Goal: Transaction & Acquisition: Purchase product/service

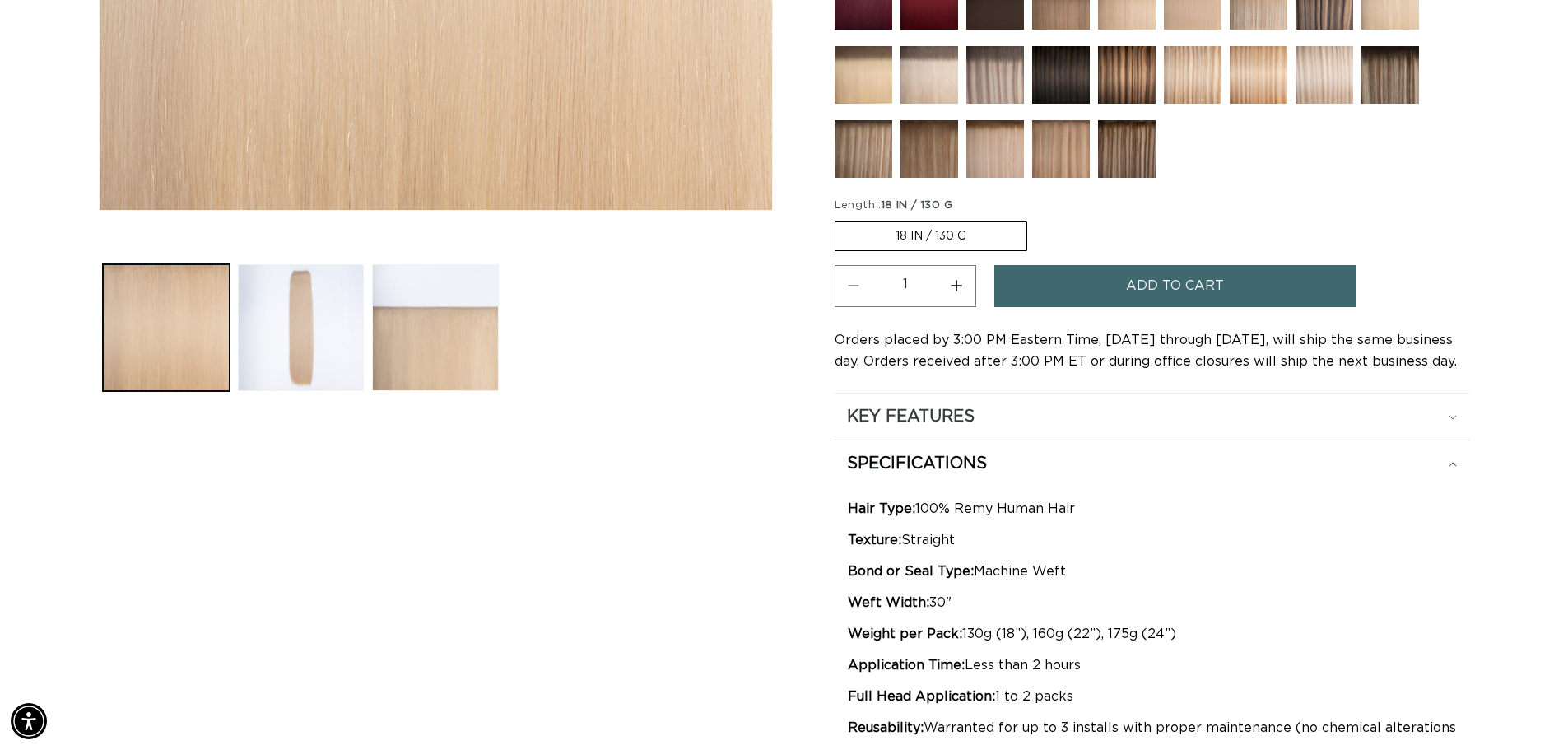
scroll to position [577, 0]
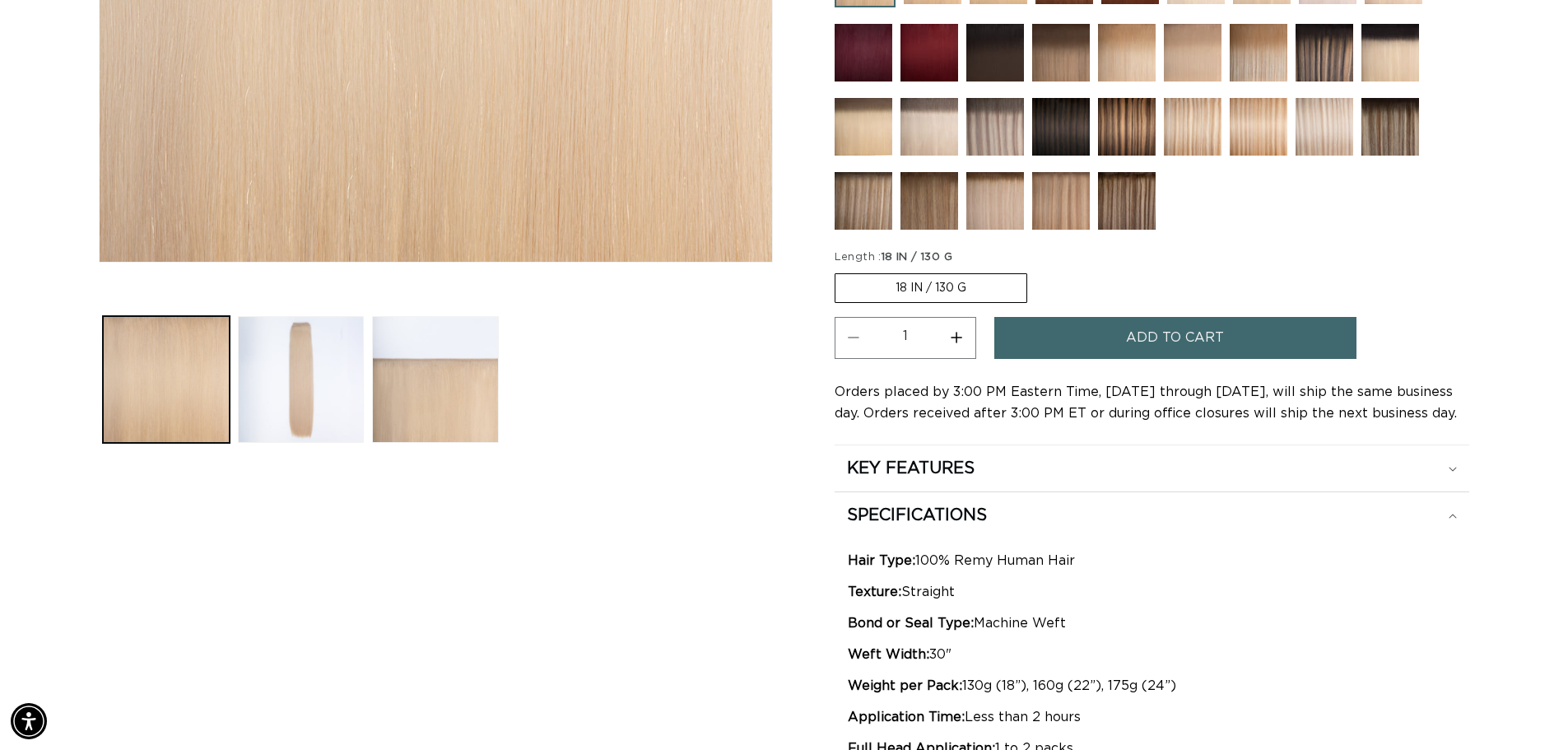
click at [921, 290] on label "18 IN / 130 G Variant sold out or unavailable" at bounding box center [931, 289] width 192 height 30
click at [839, 271] on input "18 IN / 130 G Variant sold out or unavailable" at bounding box center [838, 270] width 1 height 1
click at [873, 288] on label "18 IN / 130 G Variant sold out or unavailable" at bounding box center [931, 289] width 192 height 30
click at [839, 271] on input "18 IN / 130 G Variant sold out or unavailable" at bounding box center [838, 270] width 1 height 1
click at [873, 288] on label "18 IN / 130 G Variant sold out or unavailable" at bounding box center [931, 289] width 192 height 30
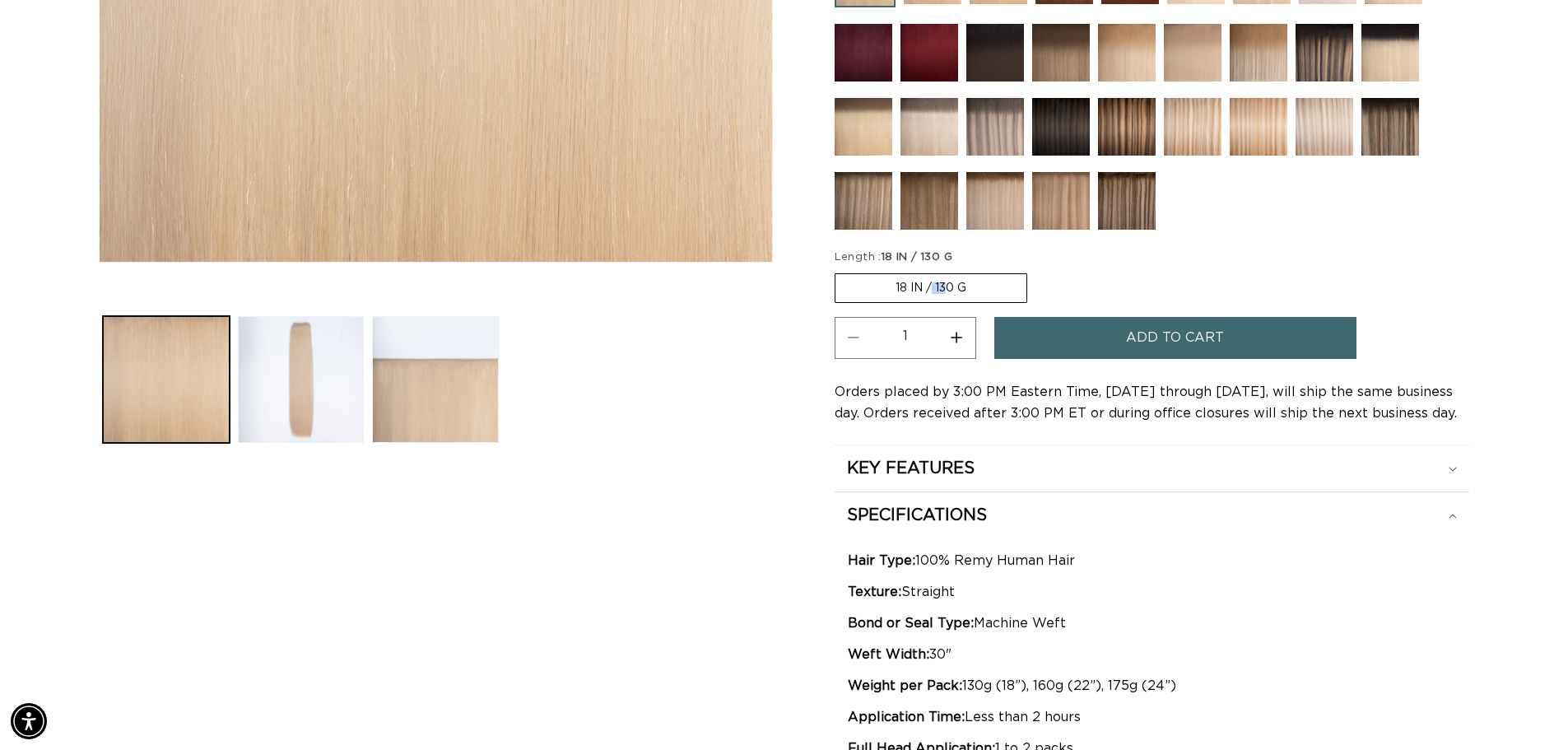
click at [839, 271] on input "18 IN / 130 G Variant sold out or unavailable" at bounding box center [838, 270] width 1 height 1
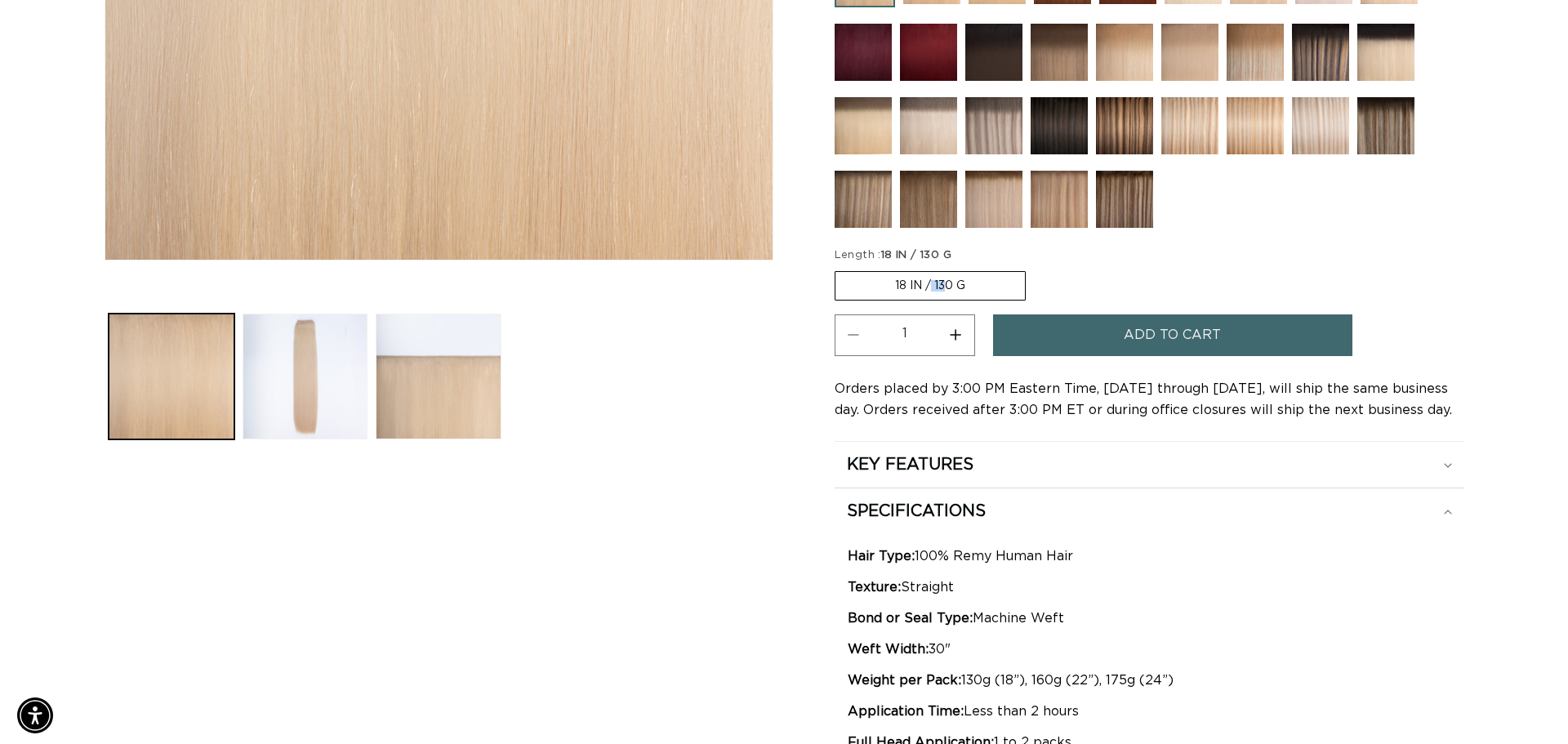
scroll to position [0, 1440]
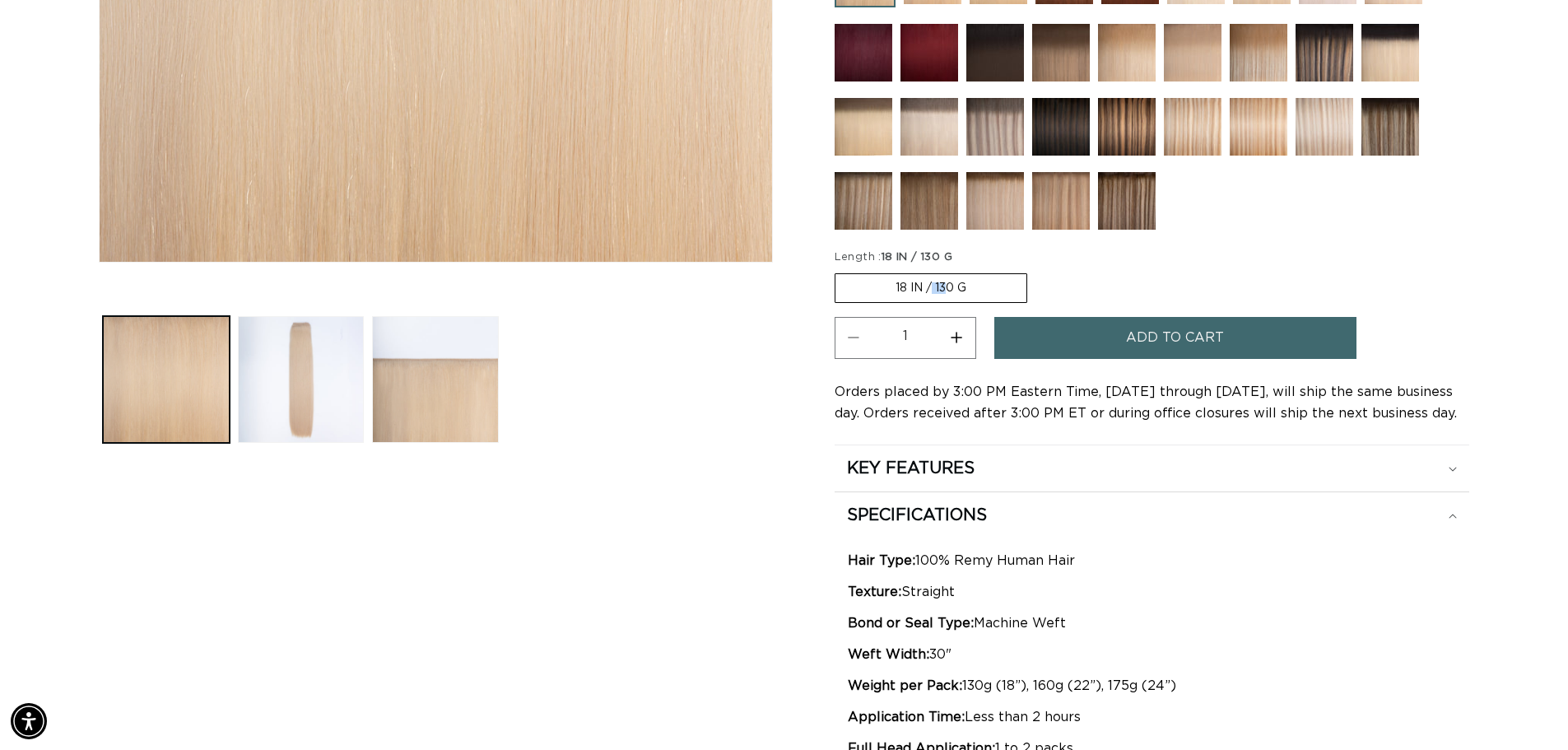
click at [1038, 328] on button "Add to cart" at bounding box center [1175, 338] width 362 height 42
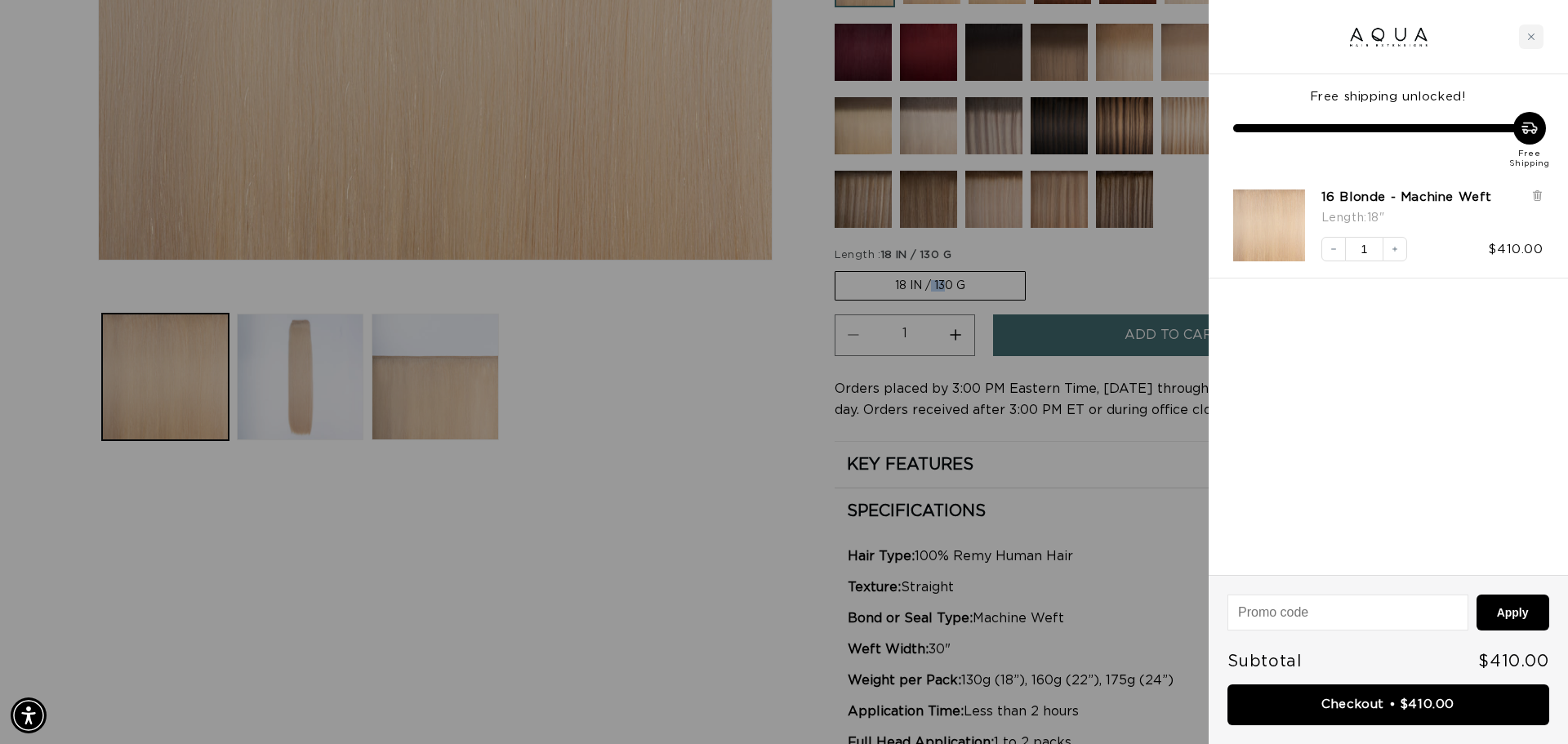
scroll to position [0, 2904]
click at [1533, 201] on icon at bounding box center [1537, 195] width 12 height 12
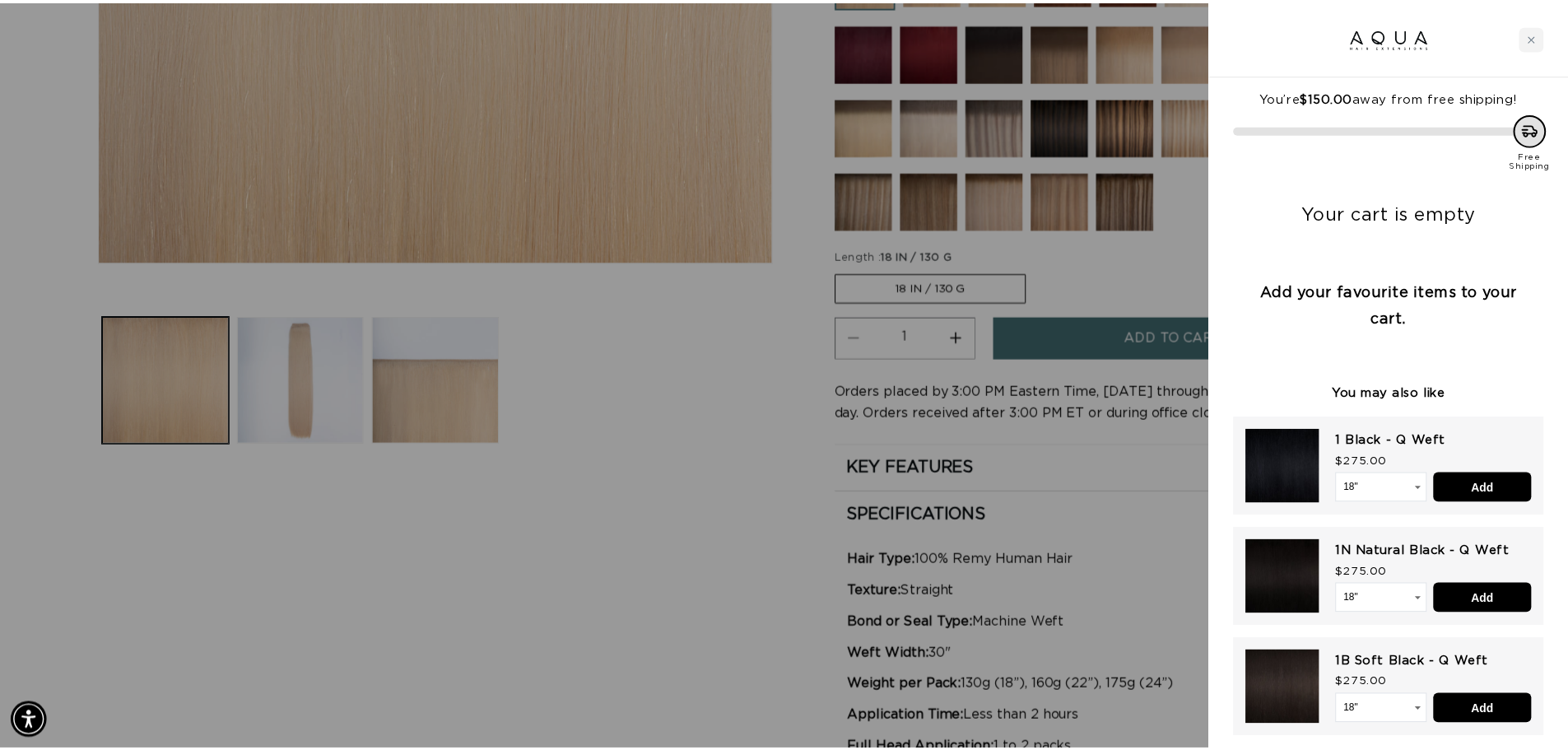
scroll to position [0, 0]
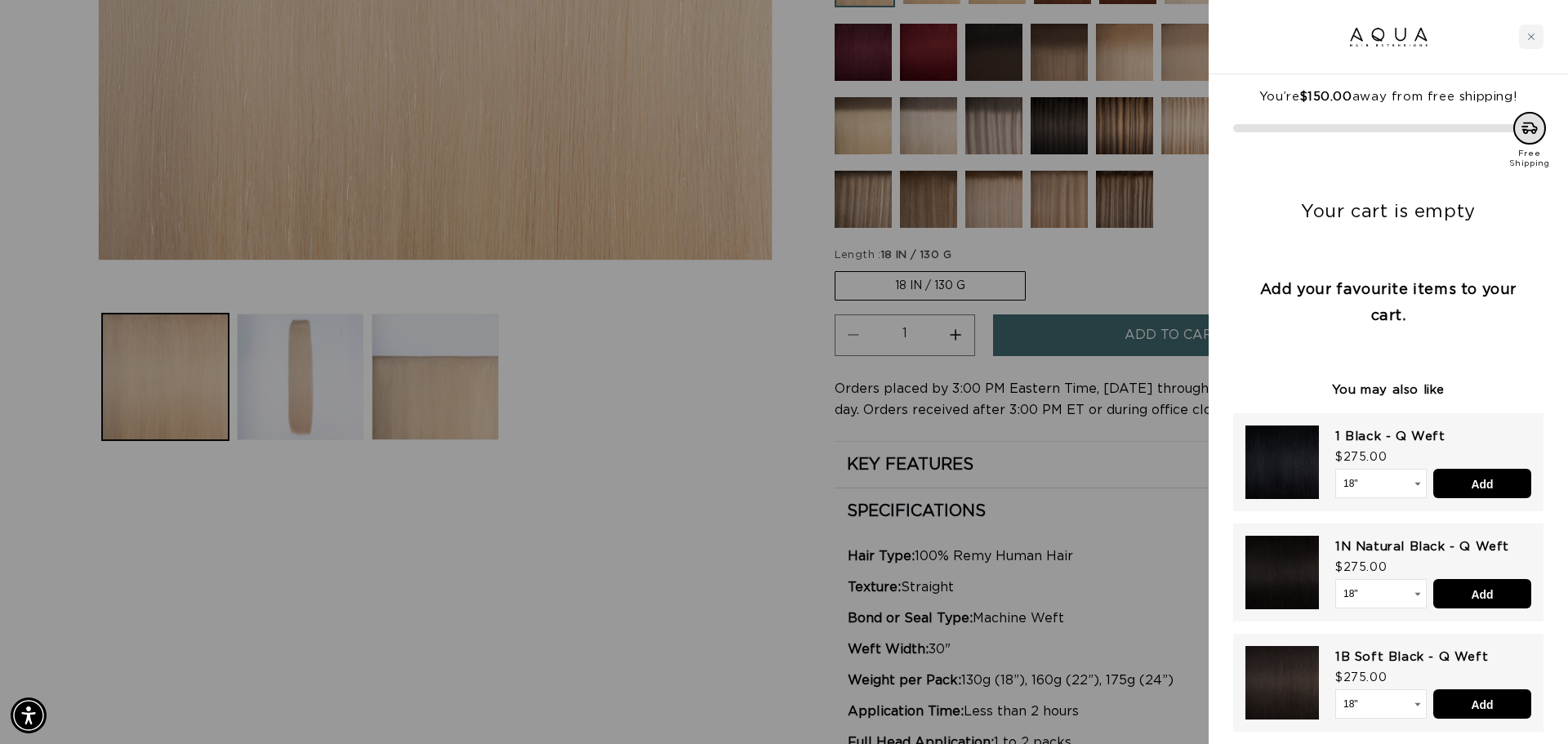
click at [967, 289] on div at bounding box center [784, 372] width 1568 height 744
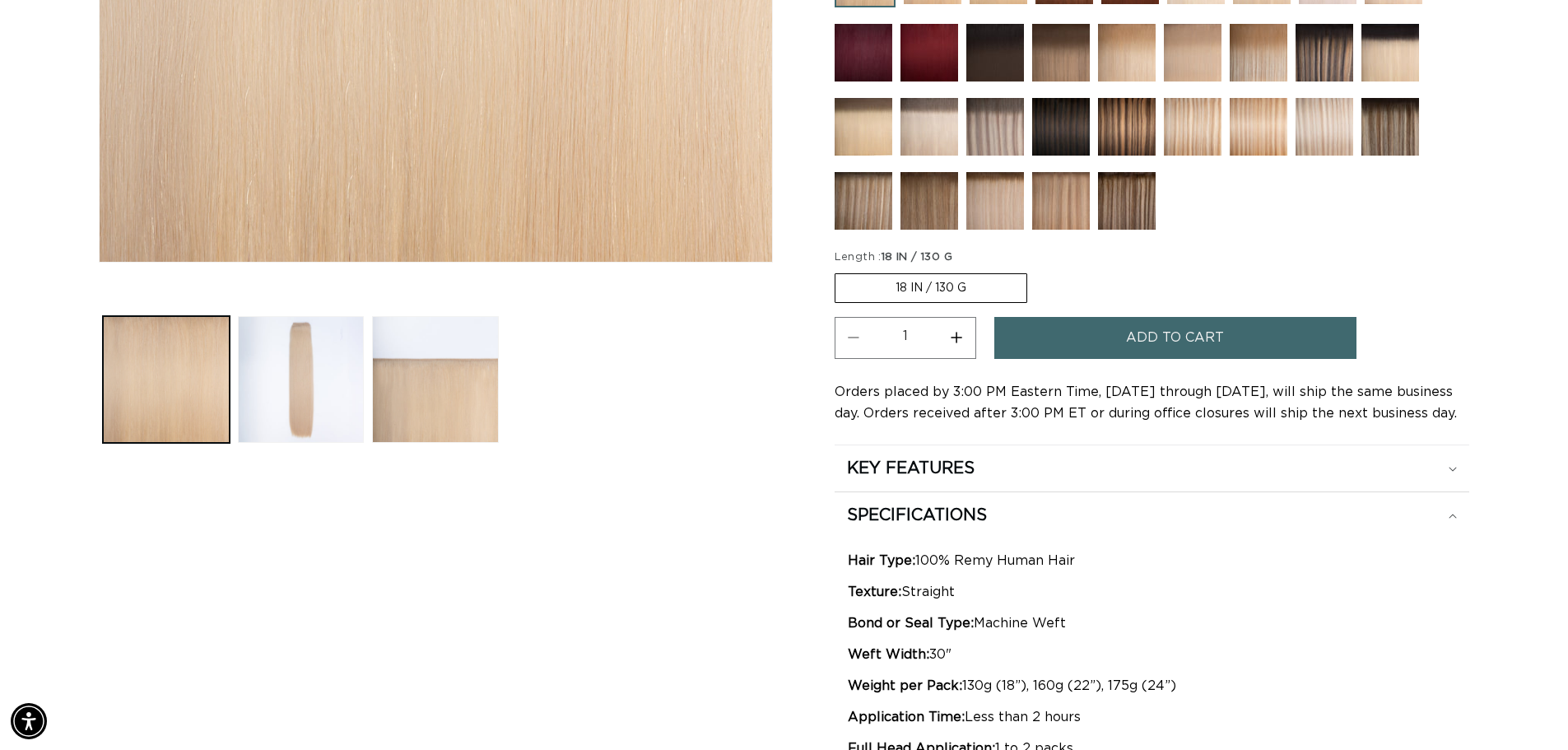
click at [878, 295] on label "18 IN / 130 G Variant sold out or unavailable" at bounding box center [931, 289] width 192 height 30
click at [839, 271] on input "18 IN / 130 G Variant sold out or unavailable" at bounding box center [838, 270] width 1 height 1
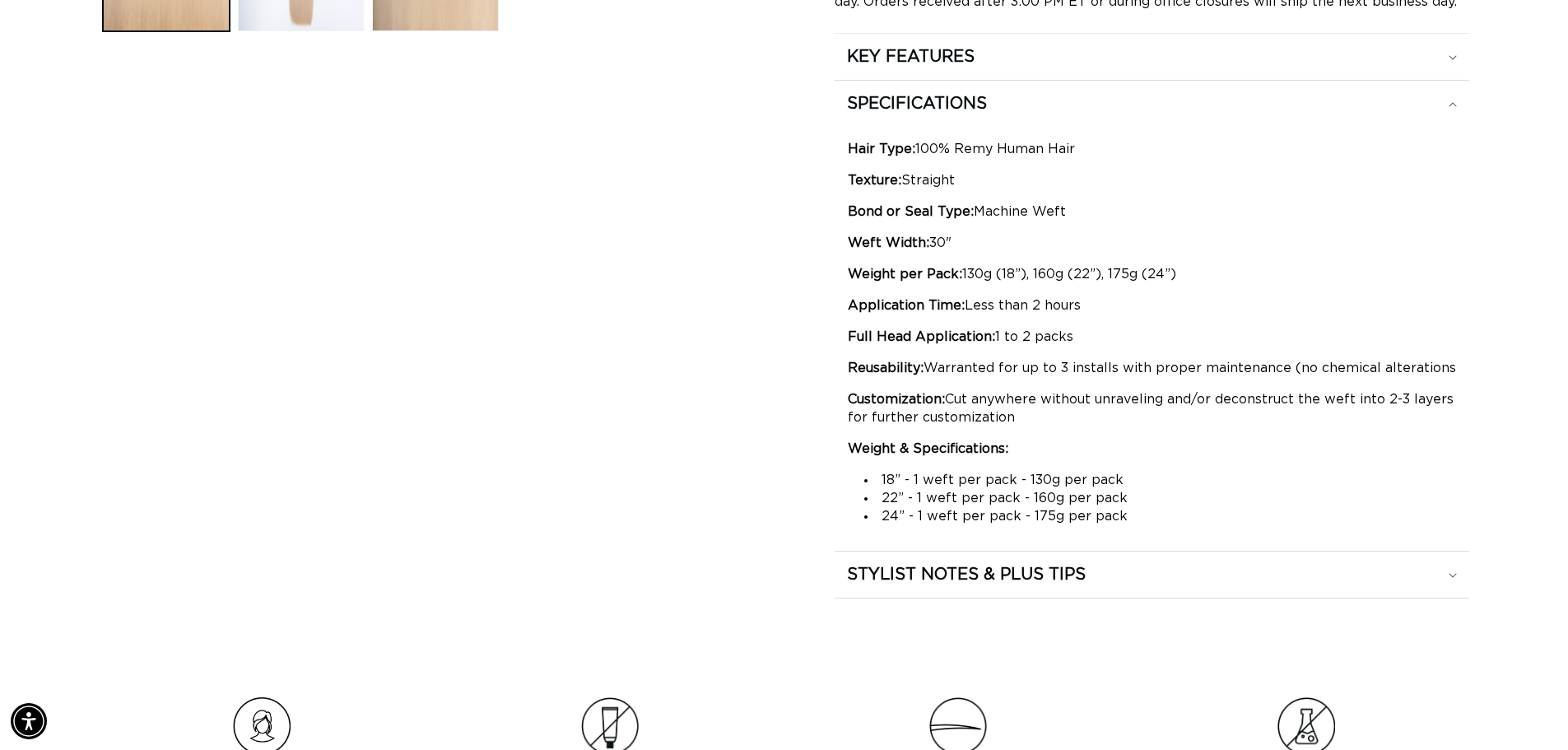
scroll to position [0, 2902]
drag, startPoint x: 920, startPoint y: 536, endPoint x: 918, endPoint y: 494, distance: 42.0
click at [920, 533] on div "Hair Type: 100% Remy Human Hair Texture: Straight Bond or Seal Type: Machine We…" at bounding box center [1152, 333] width 634 height 412
click at [916, 491] on li "22” - 1 weft per pack - 160g per pack" at bounding box center [1160, 499] width 592 height 18
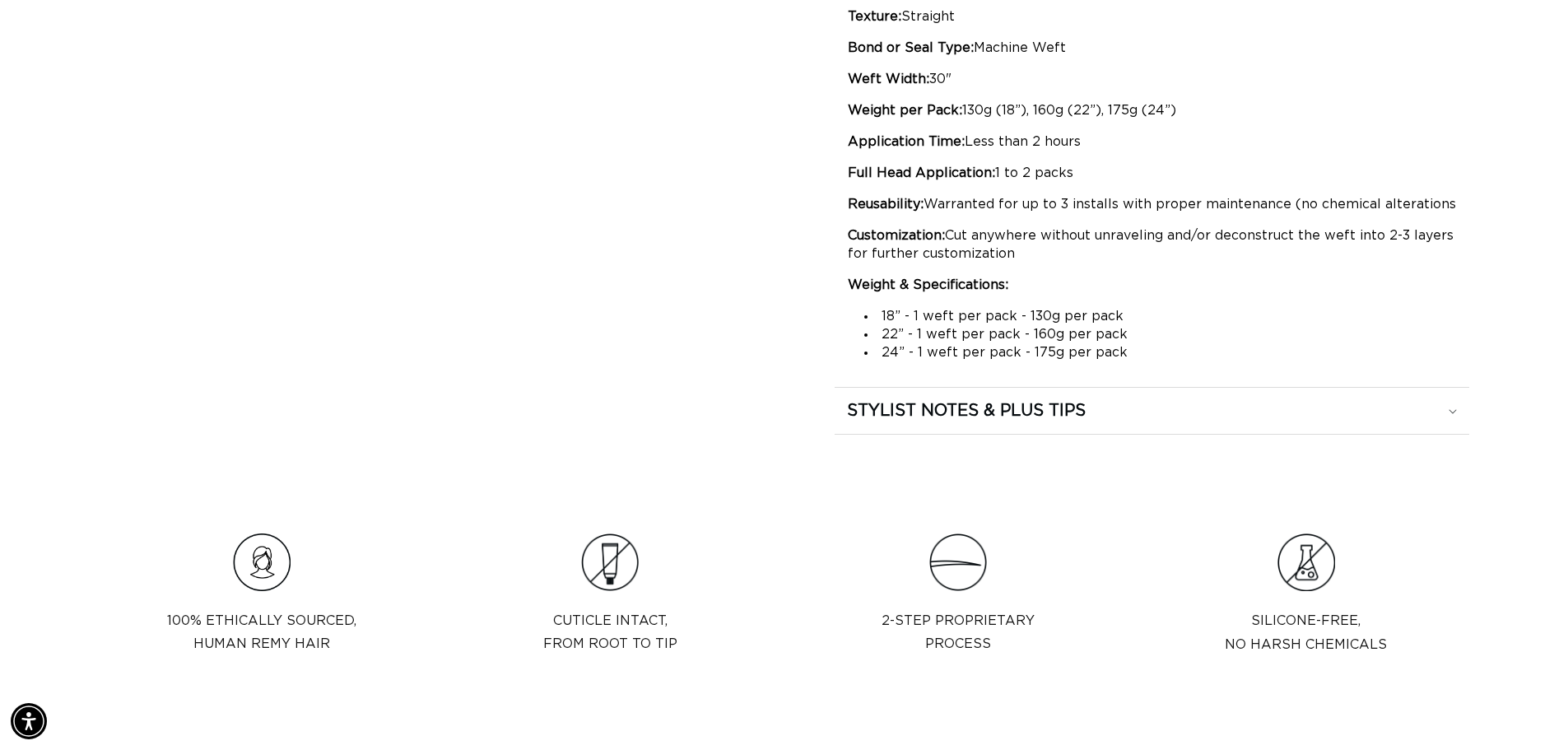
scroll to position [1153, 0]
click at [935, 416] on h2 "STYLIST NOTES & PLUS TIPS" at bounding box center [966, 410] width 239 height 22
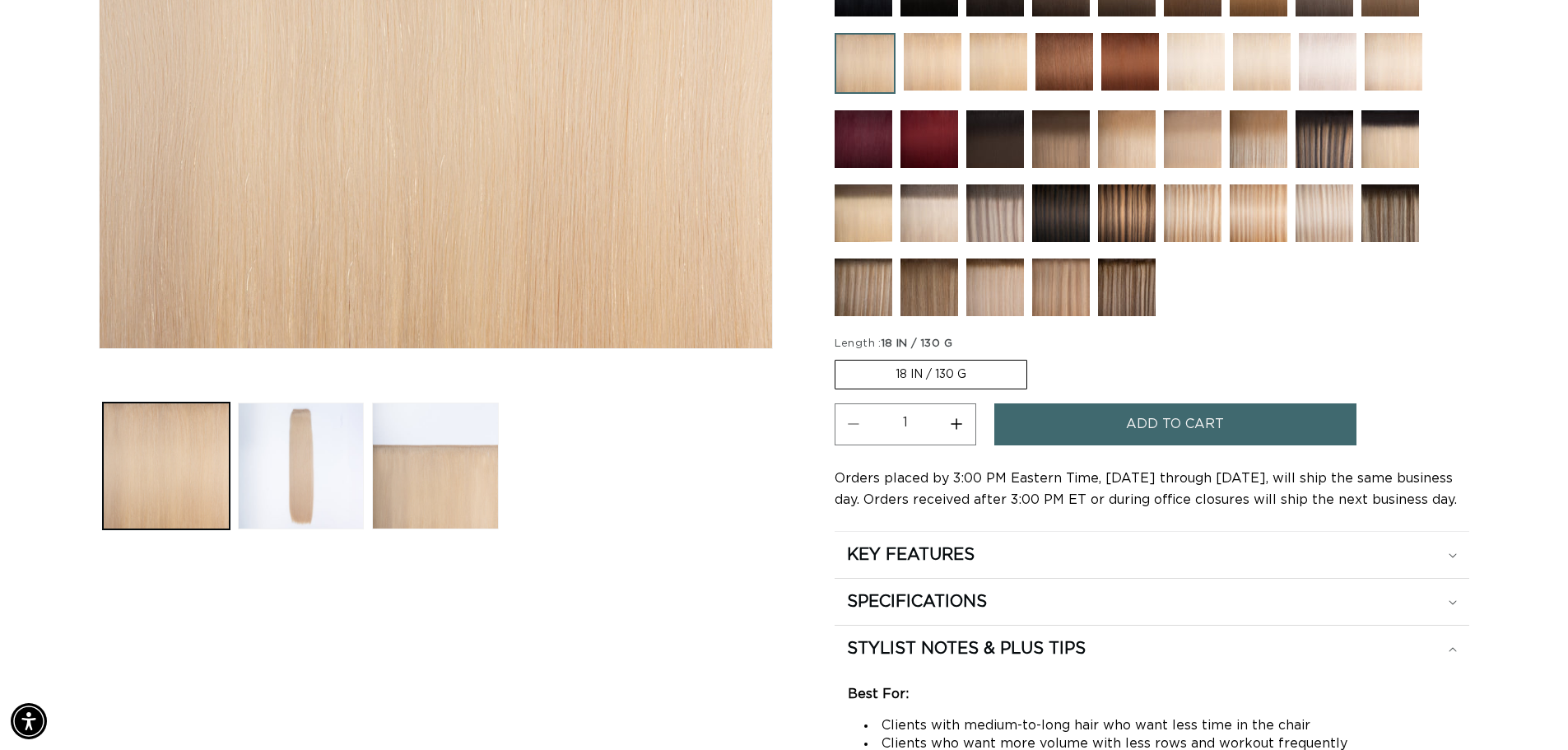
scroll to position [0, 0]
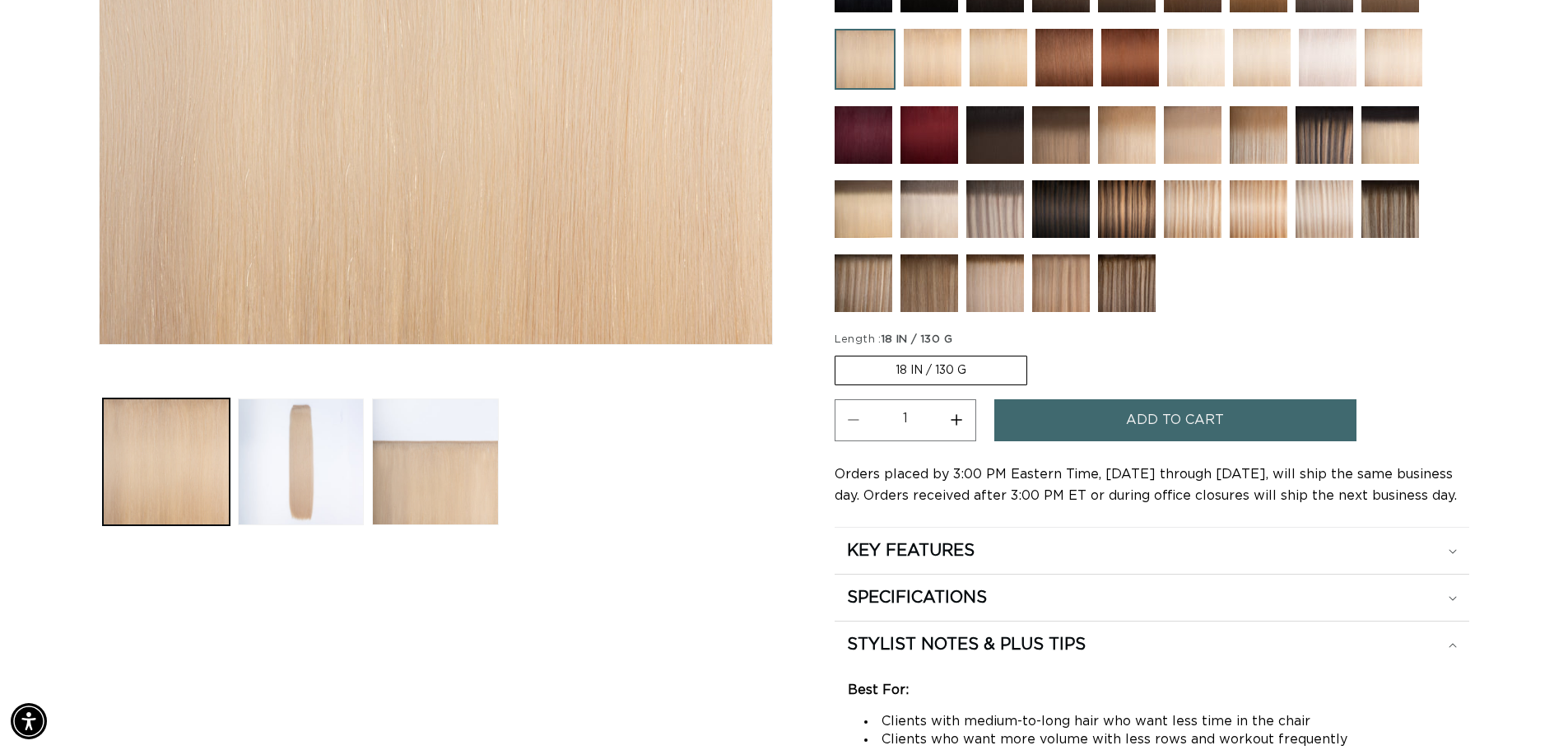
click at [901, 371] on label "18 IN / 130 G Variant sold out or unavailable" at bounding box center [931, 371] width 192 height 30
click at [839, 353] on input "18 IN / 130 G Variant sold out or unavailable" at bounding box center [838, 353] width 1 height 1
drag, startPoint x: 901, startPoint y: 371, endPoint x: 1012, endPoint y: 374, distance: 111.0
click at [1012, 374] on label "18 IN / 130 G Variant sold out or unavailable" at bounding box center [931, 371] width 192 height 30
click at [839, 353] on input "18 IN / 130 G Variant sold out or unavailable" at bounding box center [838, 353] width 1 height 1
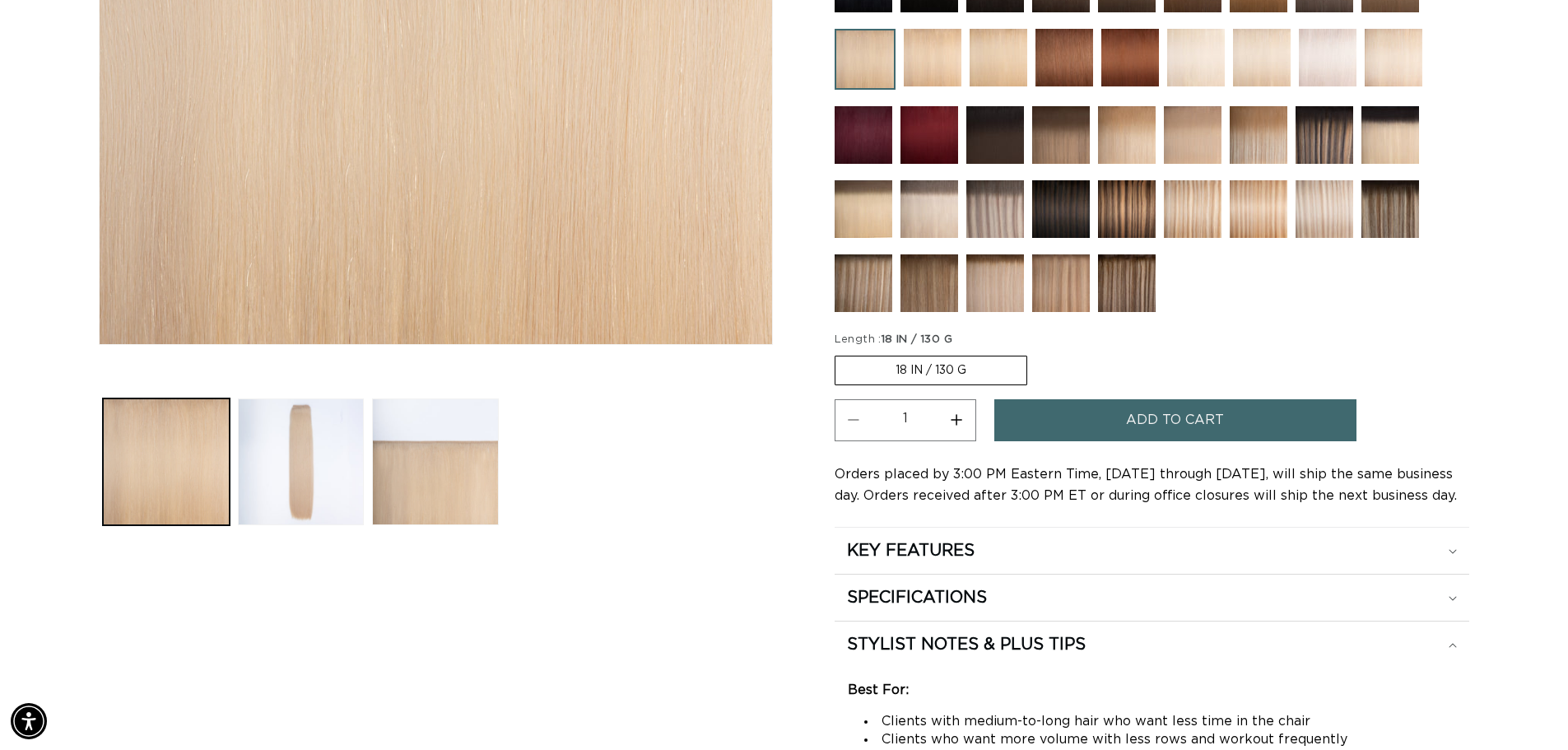
click at [983, 373] on label "18 IN / 130 G Variant sold out or unavailable" at bounding box center [931, 371] width 192 height 30
click at [839, 353] on input "18 IN / 130 G Variant sold out or unavailable" at bounding box center [838, 353] width 1 height 1
click at [934, 370] on label "18 IN / 130 G Variant sold out or unavailable" at bounding box center [931, 371] width 192 height 30
click at [839, 353] on input "18 IN / 130 G Variant sold out or unavailable" at bounding box center [838, 353] width 1 height 1
click at [934, 370] on label "18 IN / 130 G Variant sold out or unavailable" at bounding box center [931, 371] width 192 height 30
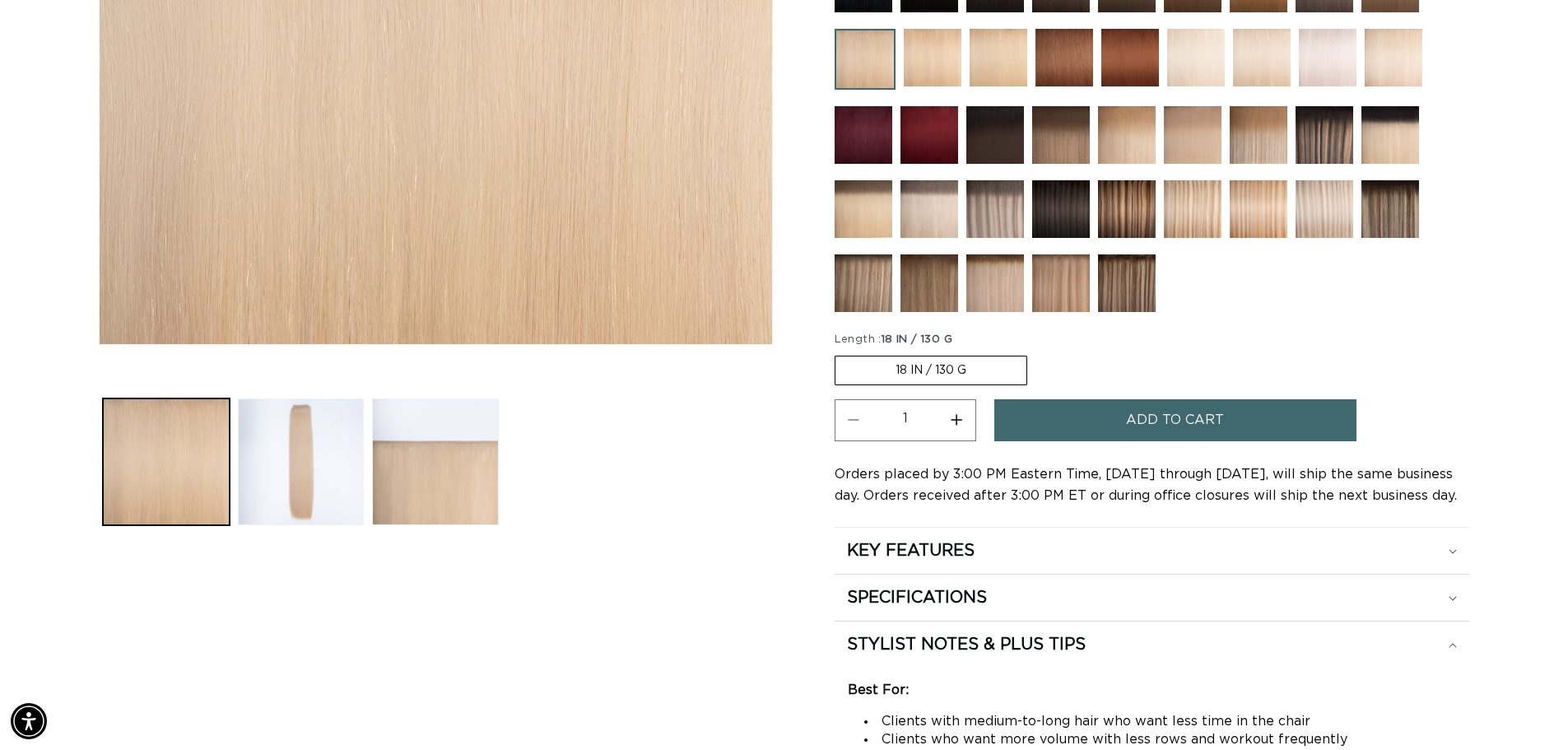
click at [839, 353] on input "18 IN / 130 G Variant sold out or unavailable" at bounding box center [838, 353] width 1 height 1
click at [881, 366] on label "18 IN / 130 G Variant sold out or unavailable" at bounding box center [931, 371] width 192 height 30
click at [839, 353] on input "18 IN / 130 G Variant sold out or unavailable" at bounding box center [838, 353] width 1 height 1
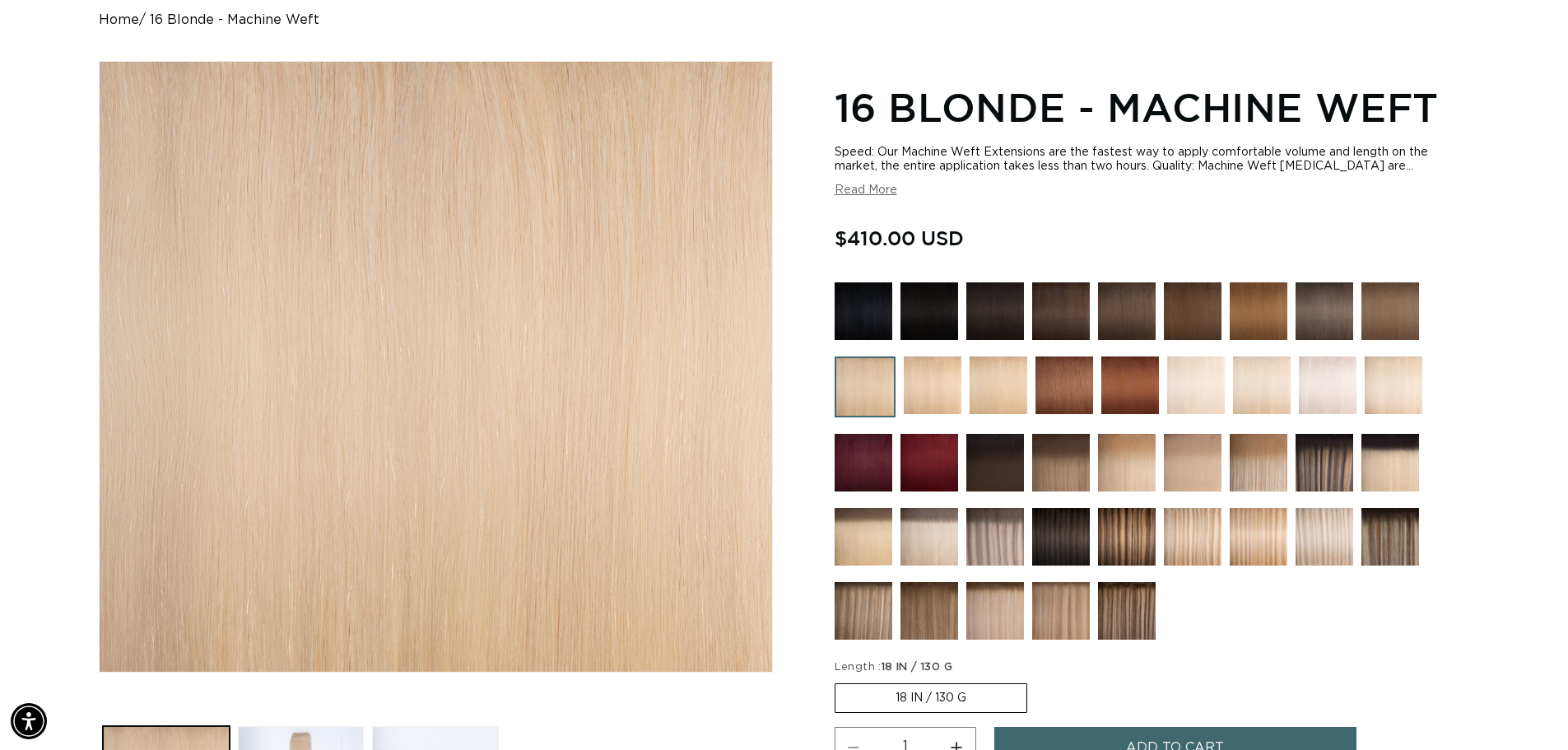
scroll to position [165, 0]
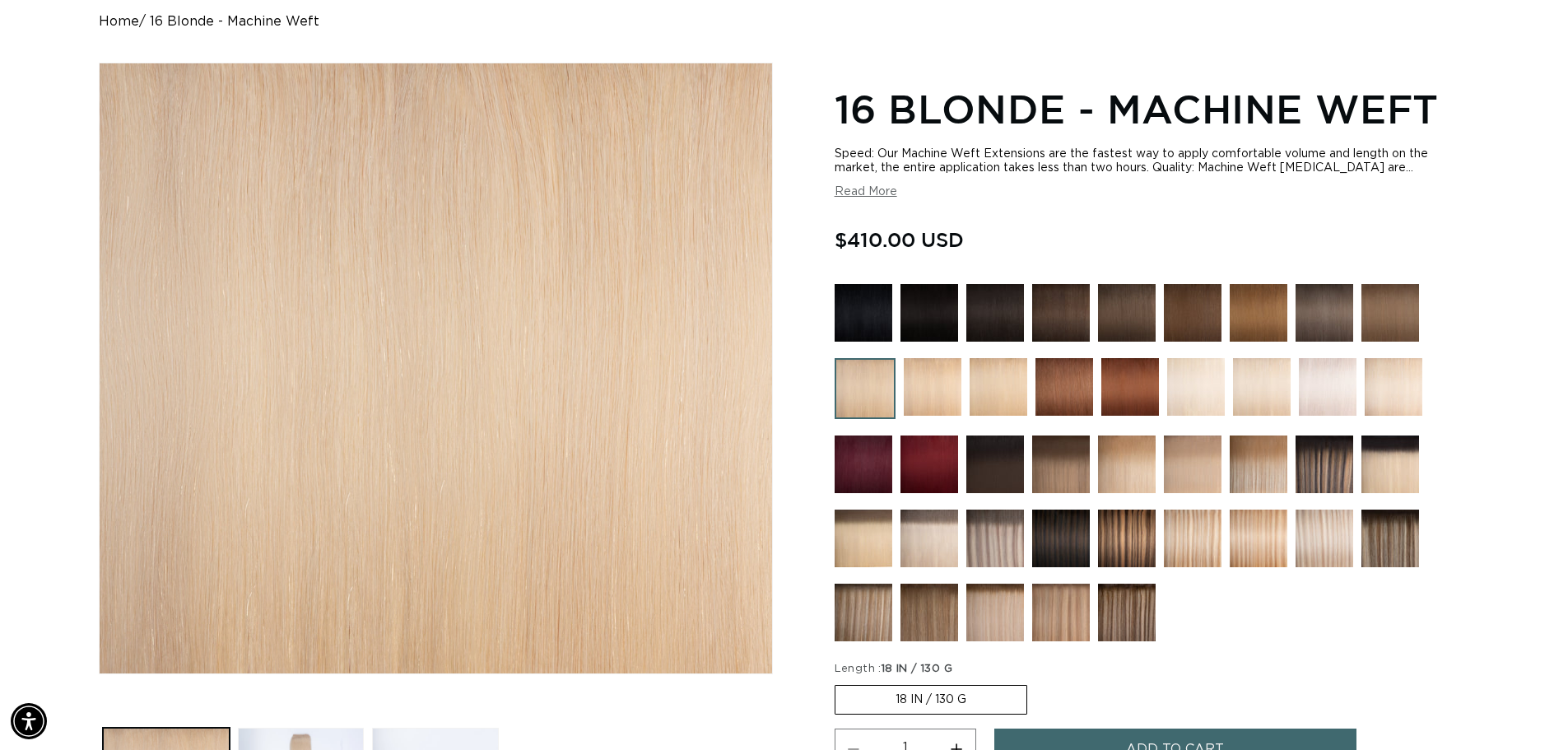
click at [1255, 391] on img at bounding box center [1261, 387] width 57 height 57
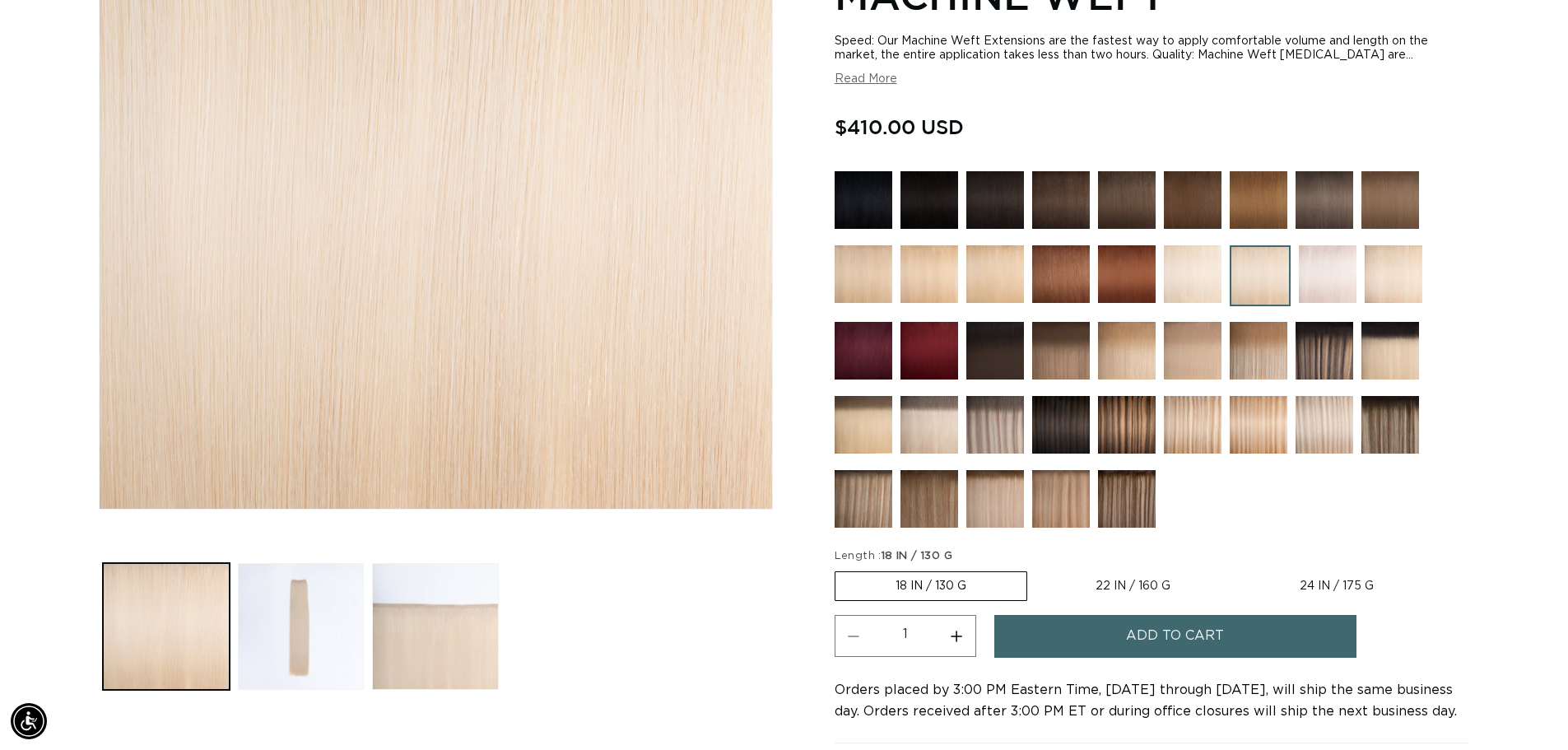
scroll to position [0, 1451]
click at [862, 275] on img at bounding box center [863, 274] width 57 height 57
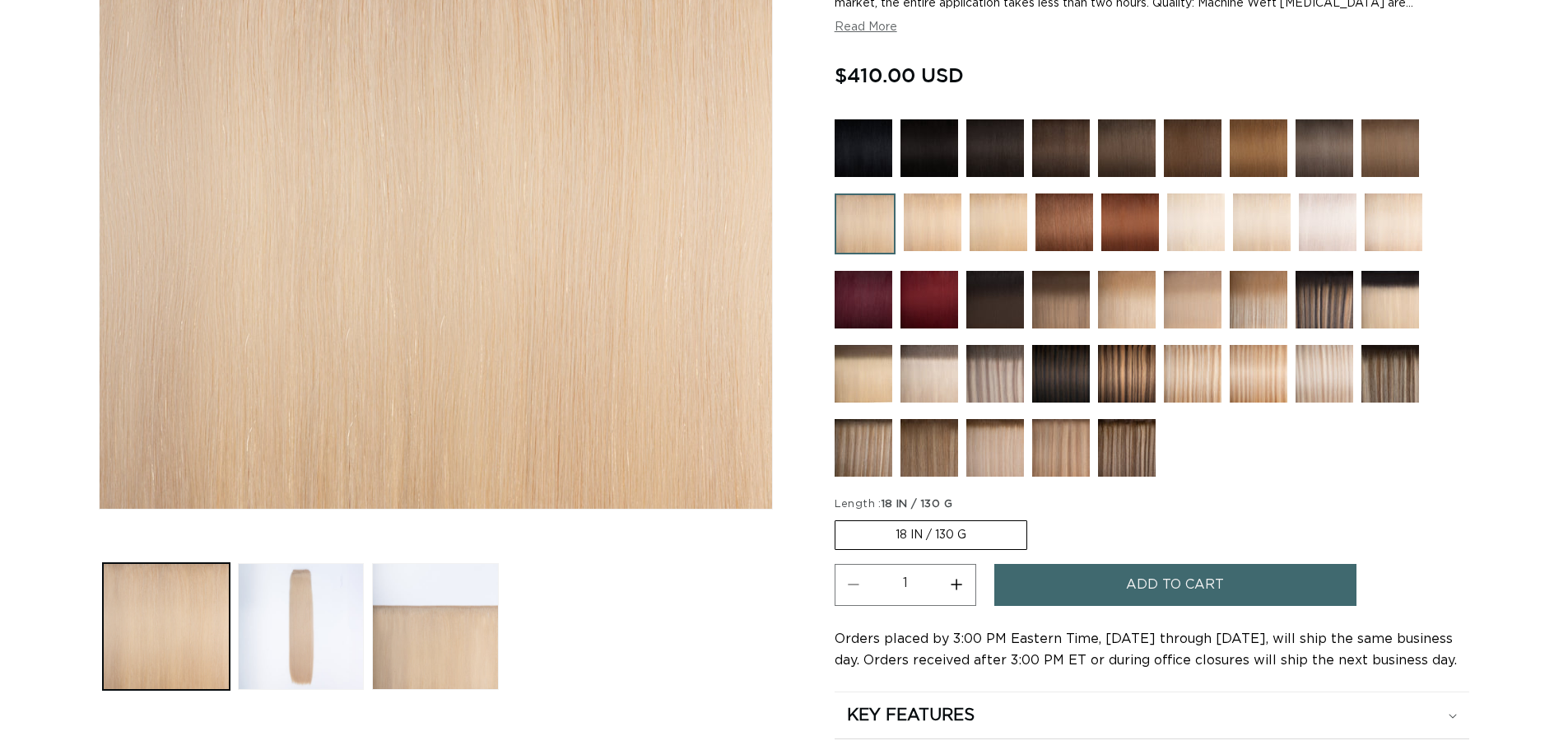
click at [1142, 514] on fieldset "Length : 18 IN / 130 G 18 IN / 130 G Variant sold out or unavailable" at bounding box center [1016, 524] width 362 height 56
click at [1142, 533] on fieldset "Length : 18 IN / 130 G 18 IN / 130 G Variant sold out or unavailable" at bounding box center [1016, 524] width 362 height 56
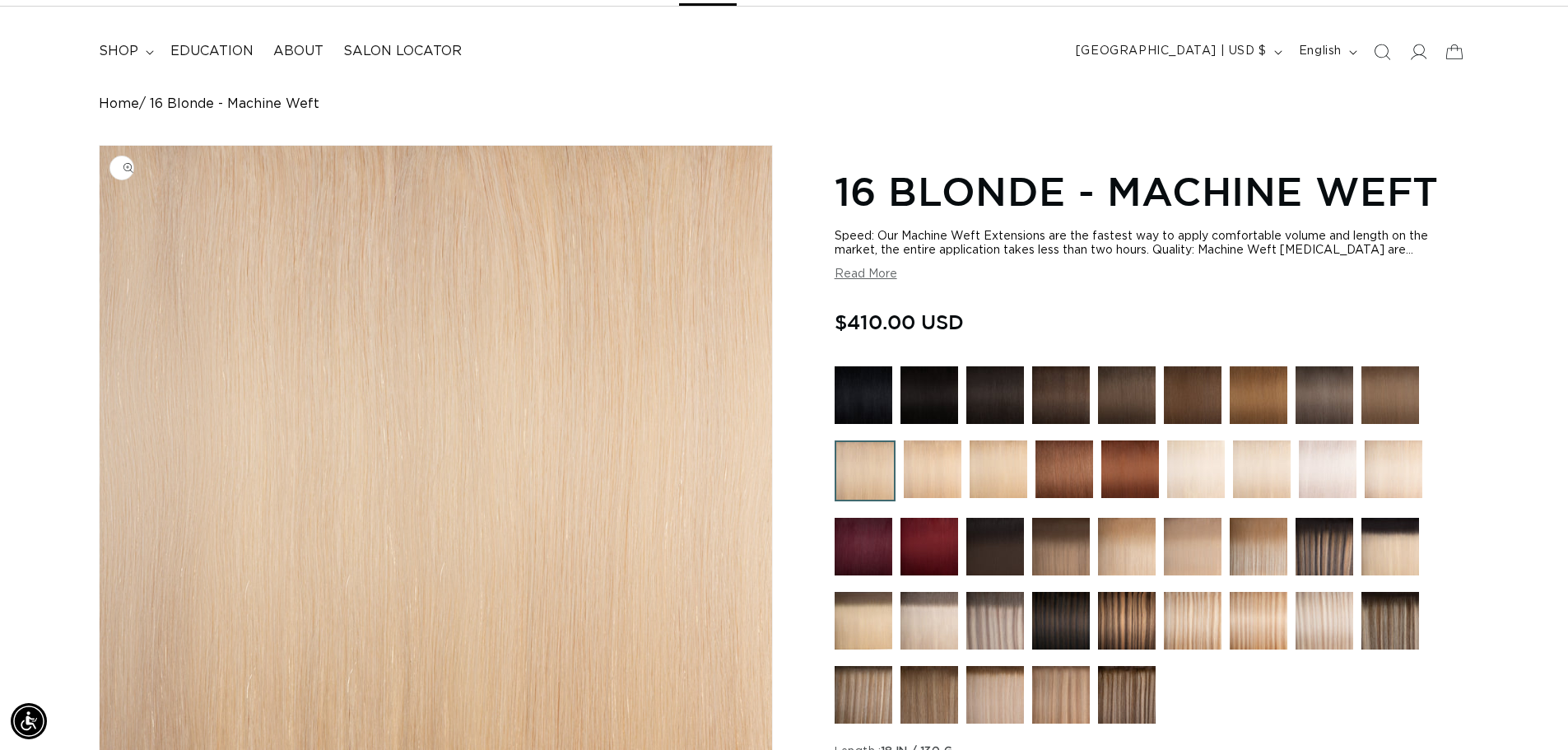
scroll to position [0, 2902]
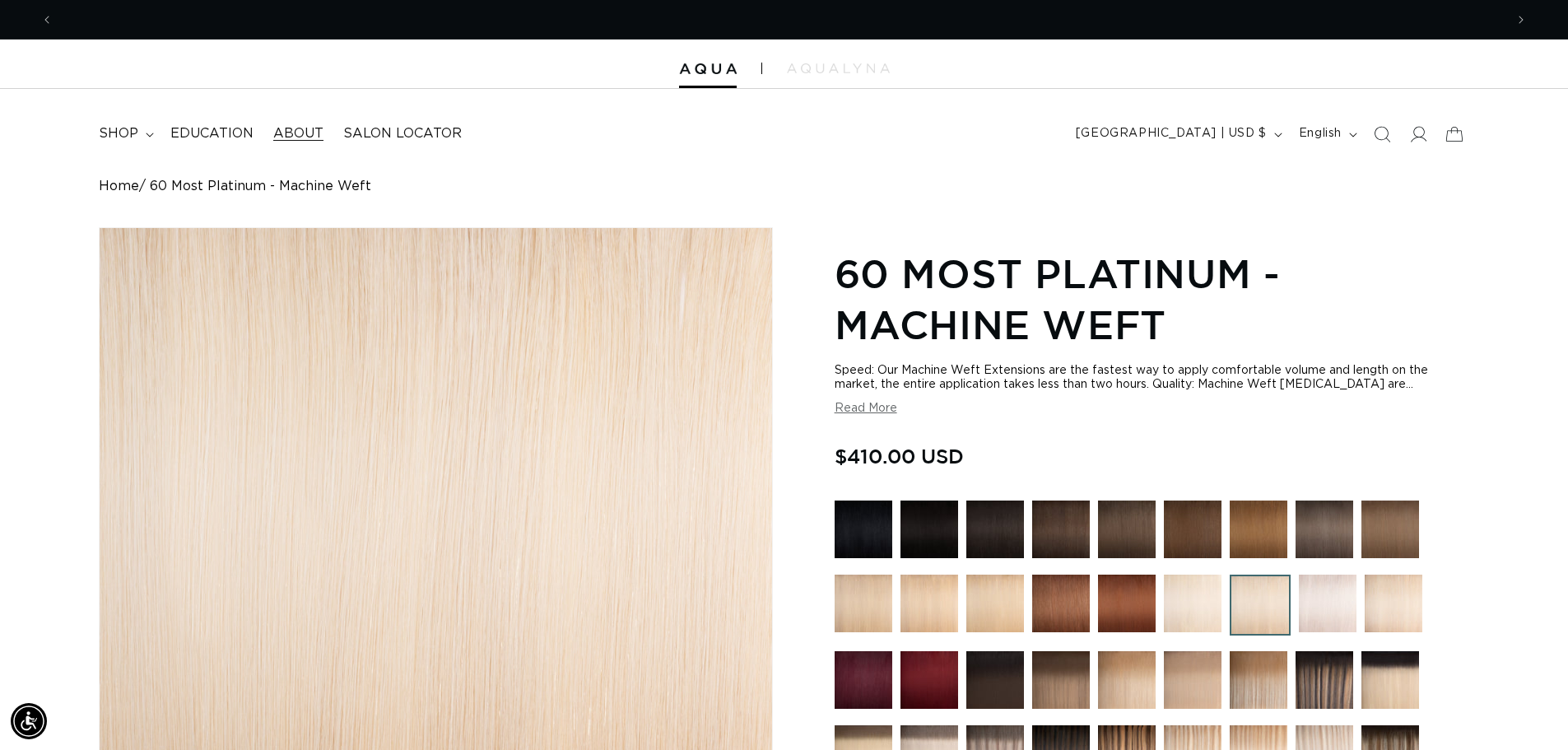
scroll to position [0, 2902]
click at [136, 134] on span "shop" at bounding box center [119, 134] width 40 height 17
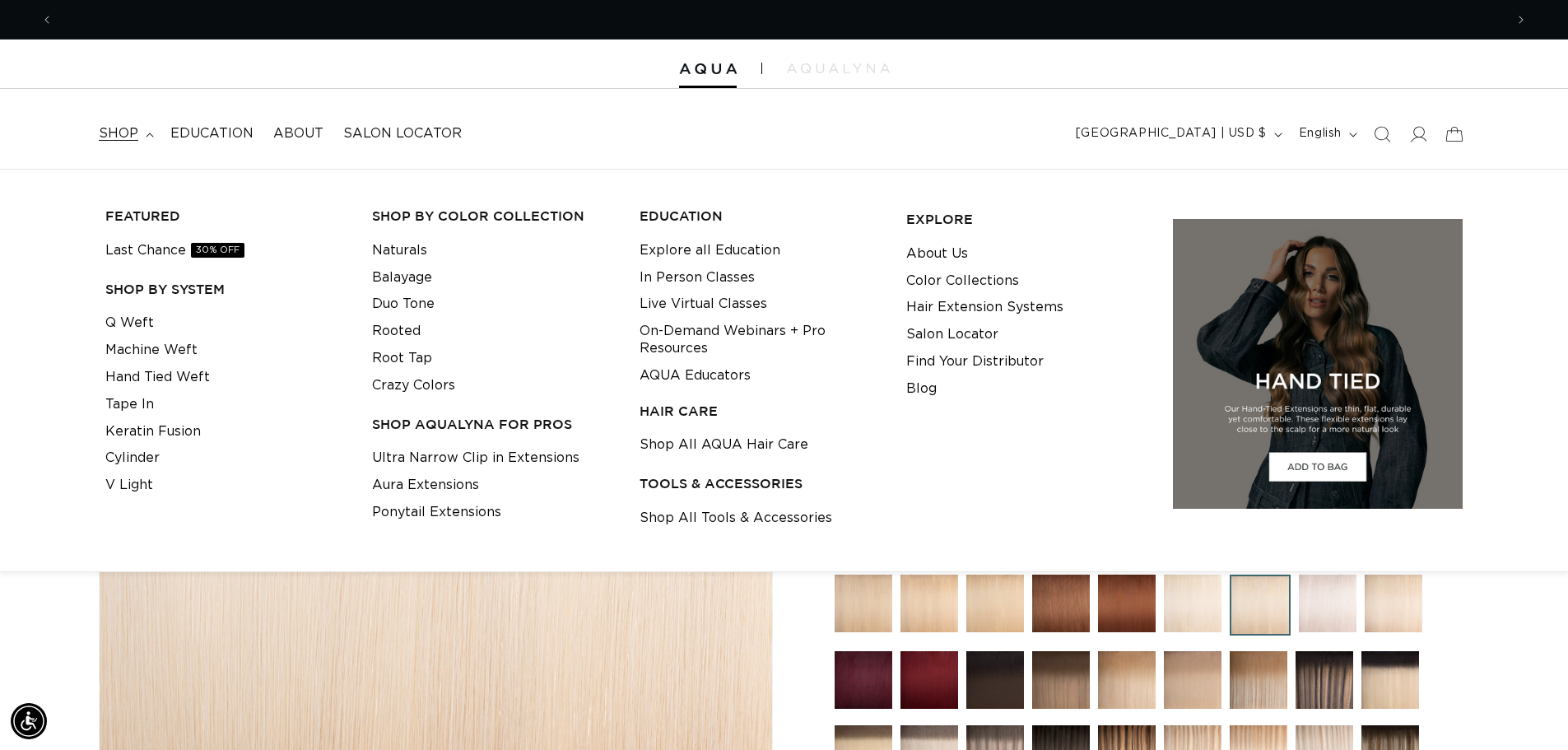
scroll to position [0, 0]
click at [161, 366] on link "Hand Tied Weft" at bounding box center [158, 377] width 104 height 27
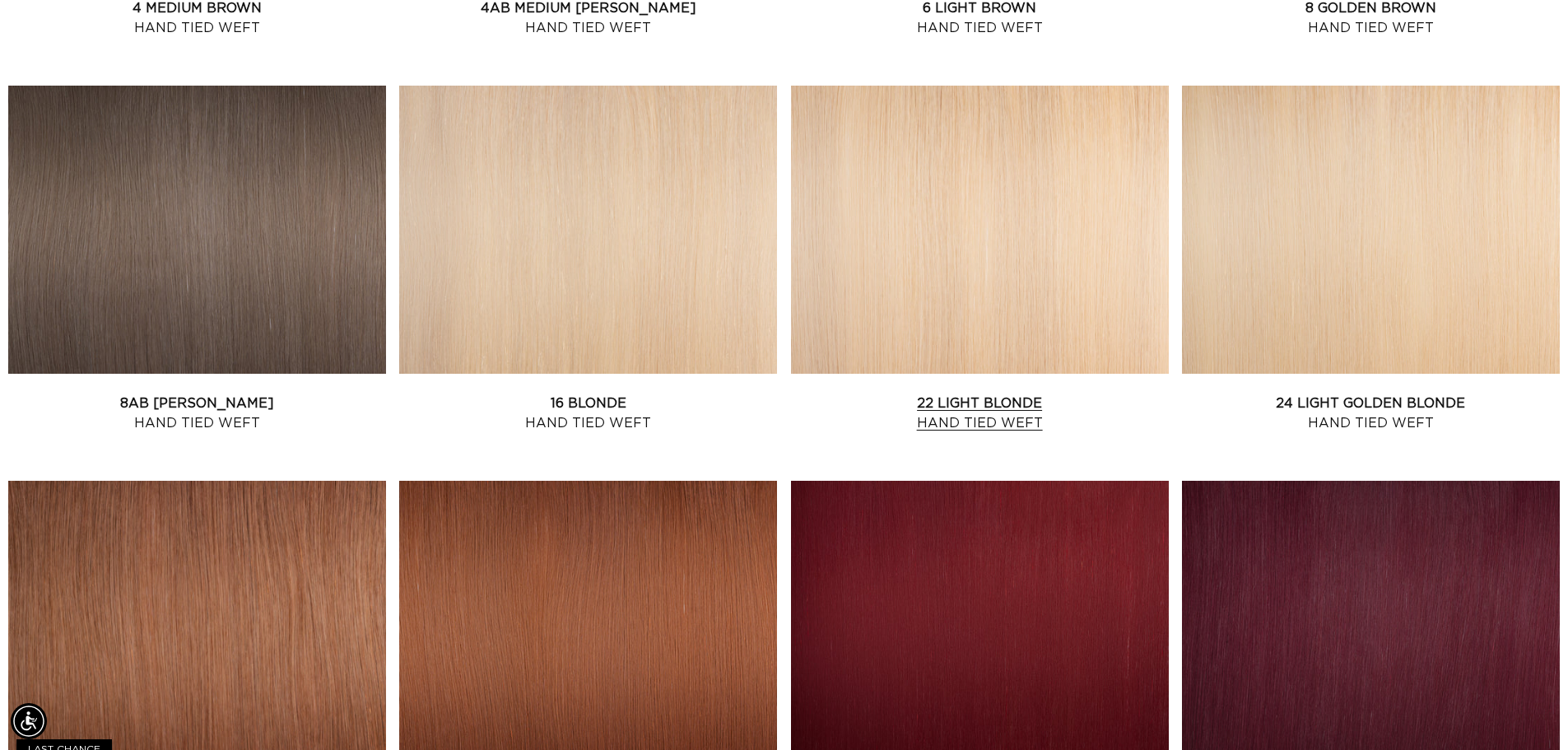
scroll to position [1400, 0]
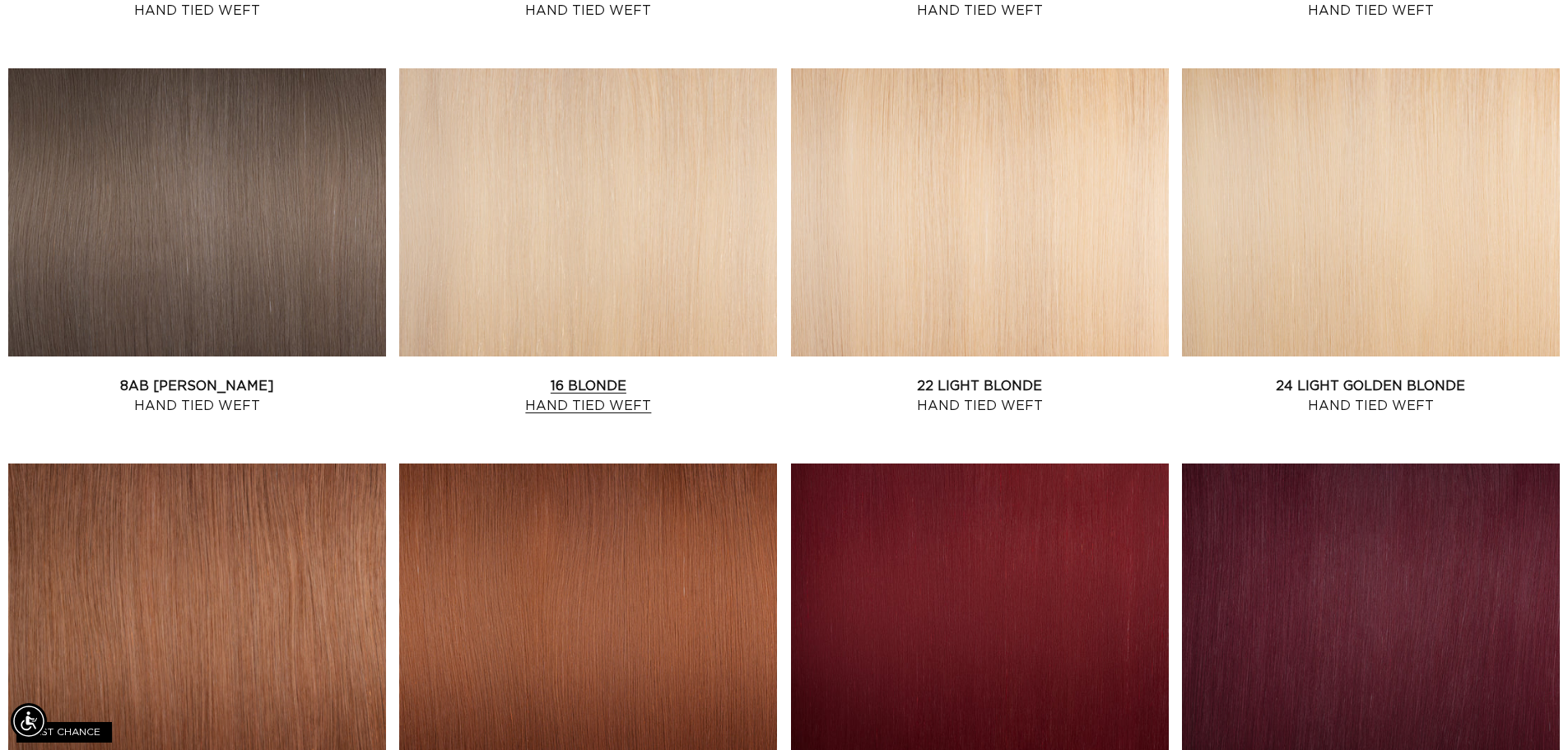
click at [705, 377] on link "16 Blonde Hand Tied Weft" at bounding box center [588, 397] width 378 height 40
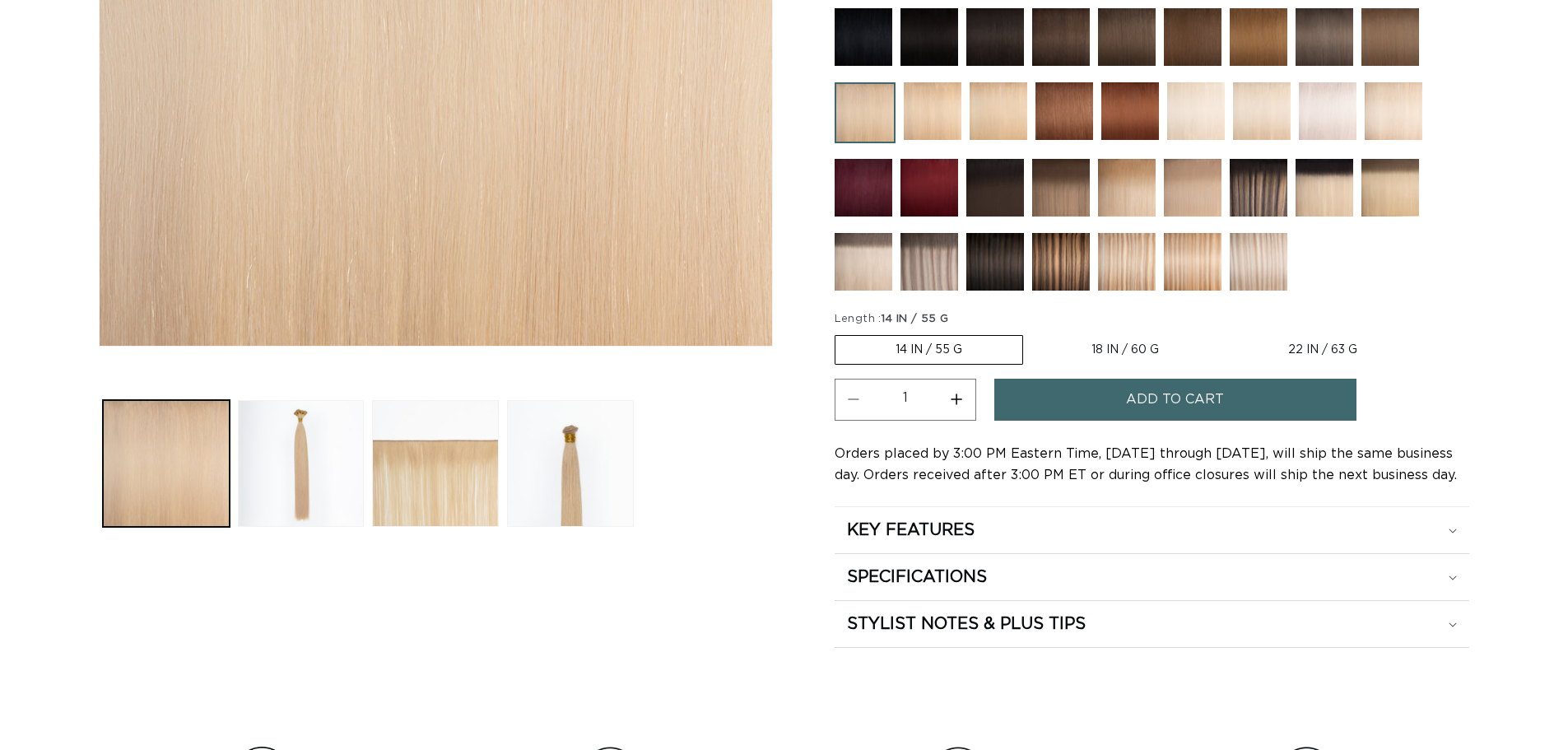
scroll to position [494, 0]
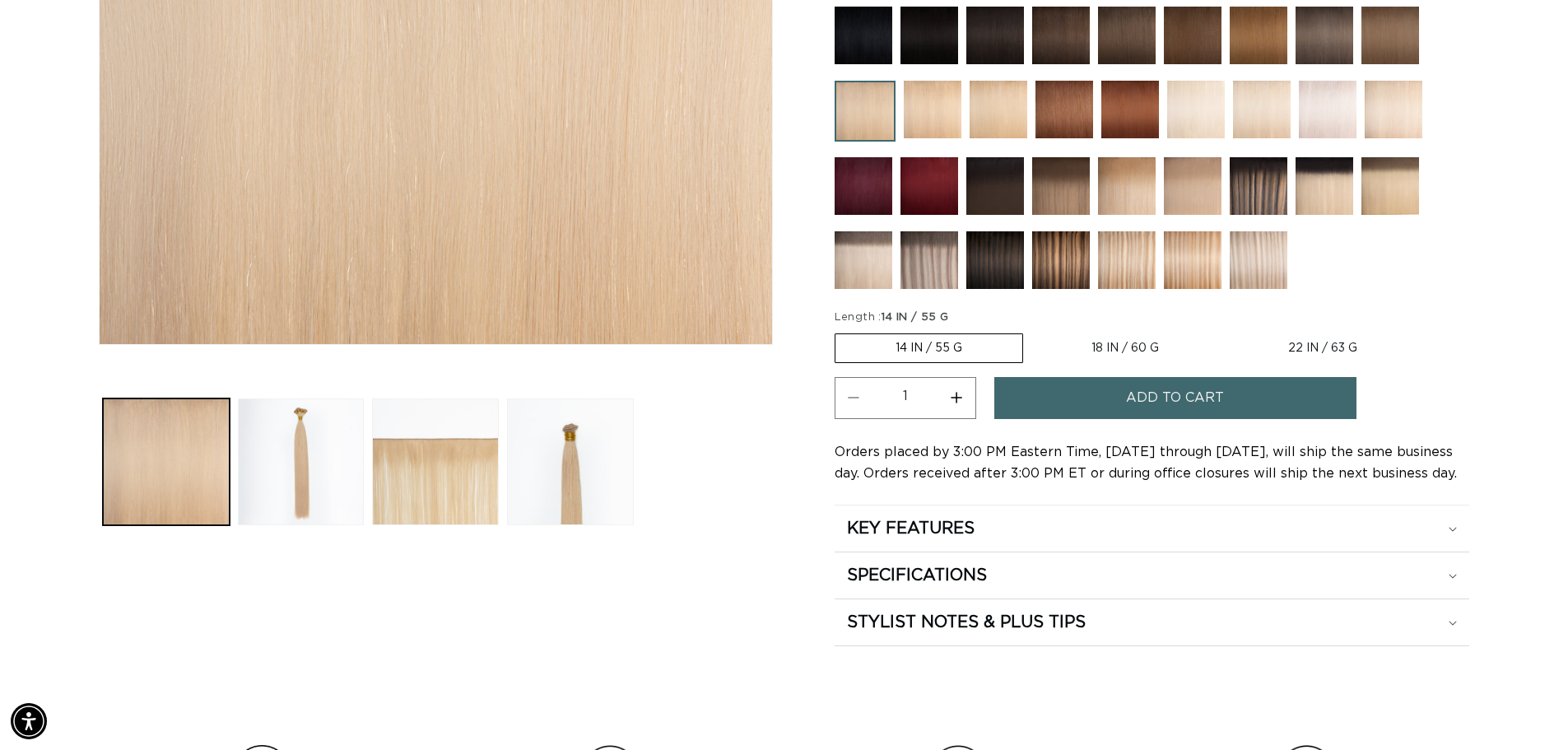
click at [1142, 352] on label "18 IN / 60 G Variant sold out or unavailable" at bounding box center [1125, 348] width 187 height 28
click at [1032, 331] on input "18 IN / 60 G Variant sold out or unavailable" at bounding box center [1032, 330] width 1 height 1
radio input "true"
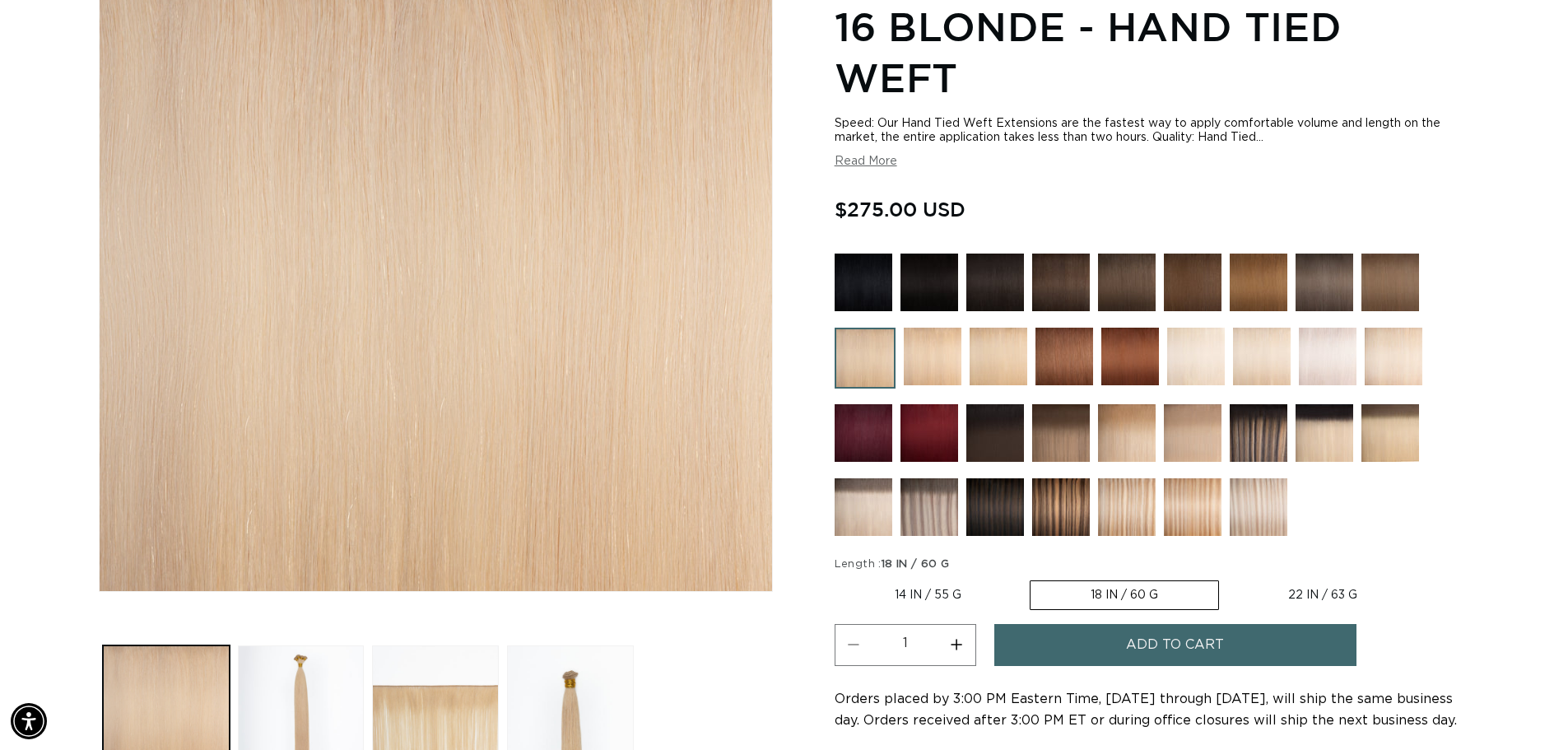
click at [1343, 595] on label "22 IN / 63 G Variant sold out or unavailable" at bounding box center [1323, 596] width 189 height 28
click at [1228, 578] on input "22 IN / 63 G Variant sold out or unavailable" at bounding box center [1227, 577] width 1 height 1
radio input "true"
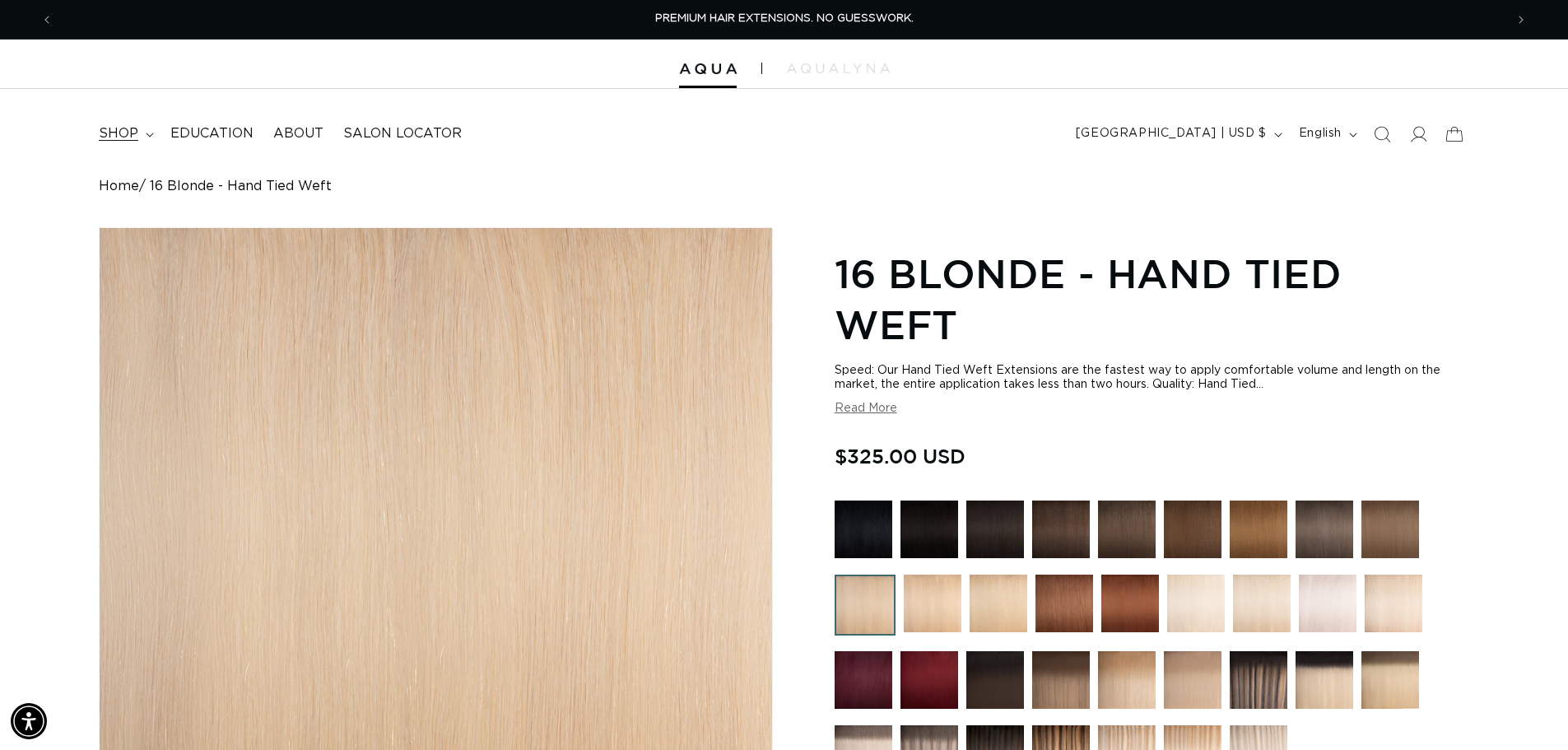
click at [137, 135] on span "shop" at bounding box center [119, 134] width 40 height 17
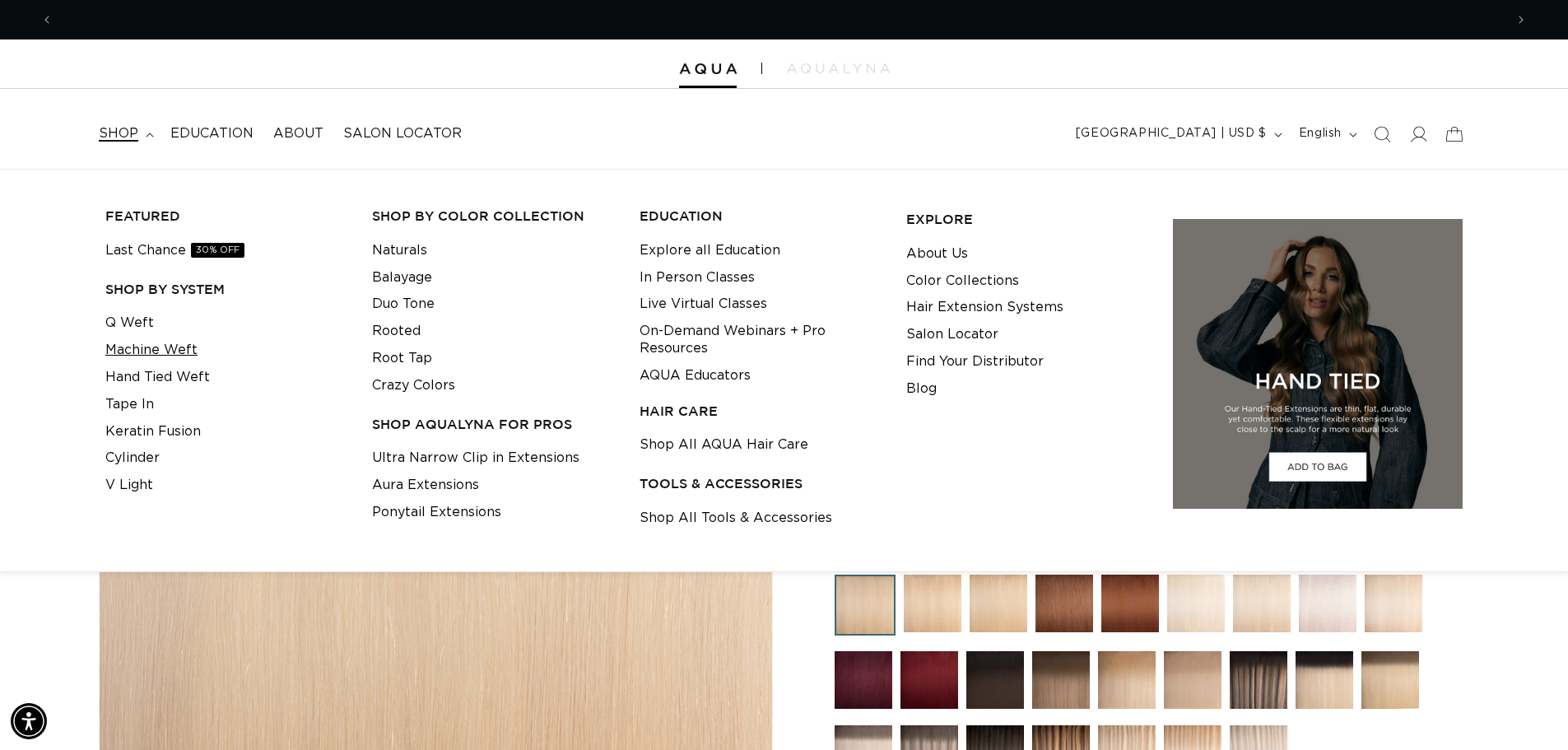
scroll to position [0, 1451]
click at [163, 347] on link "Machine Weft" at bounding box center [151, 350] width 92 height 27
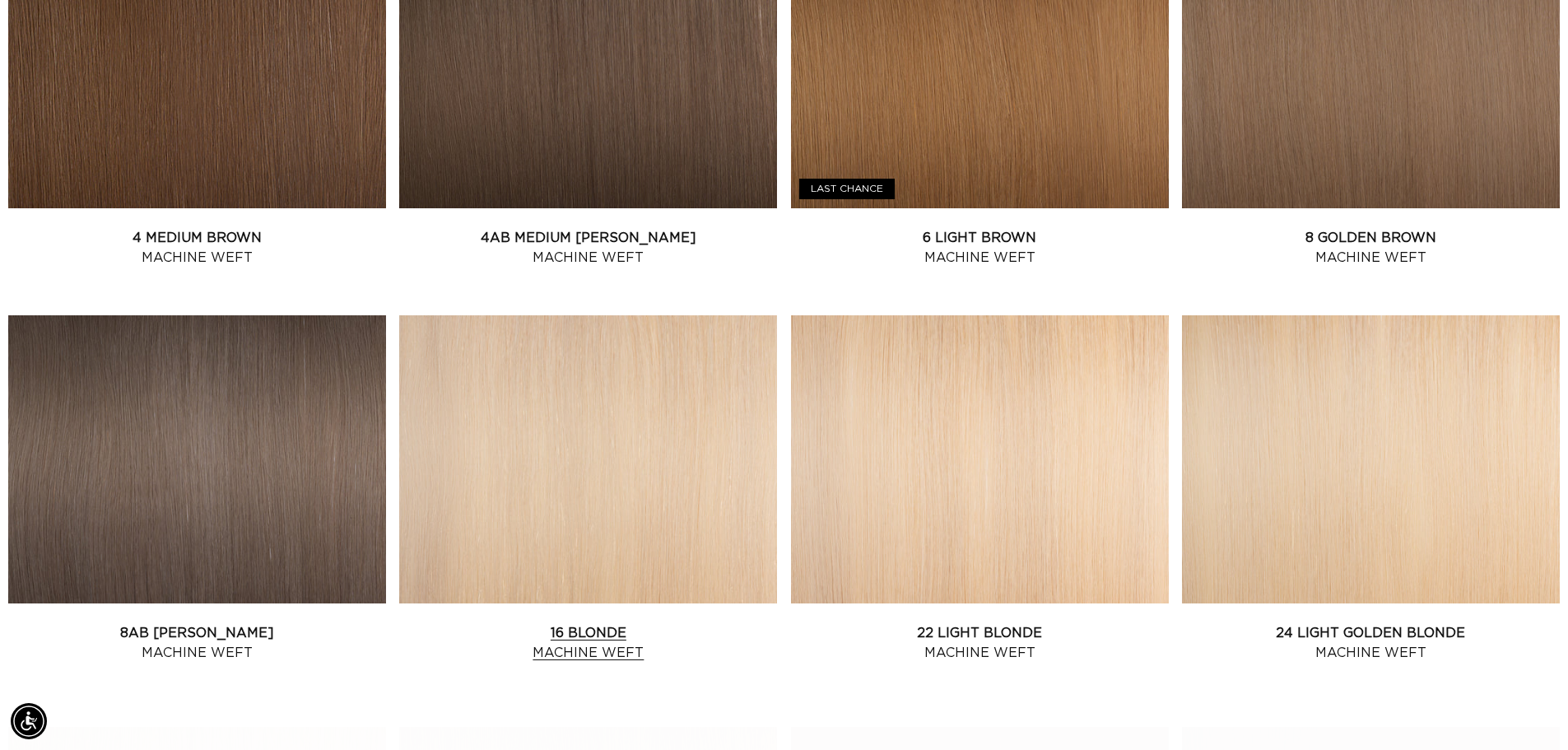
scroll to position [0, 2902]
click at [670, 623] on link "16 Blonde Machine Weft" at bounding box center [588, 643] width 378 height 40
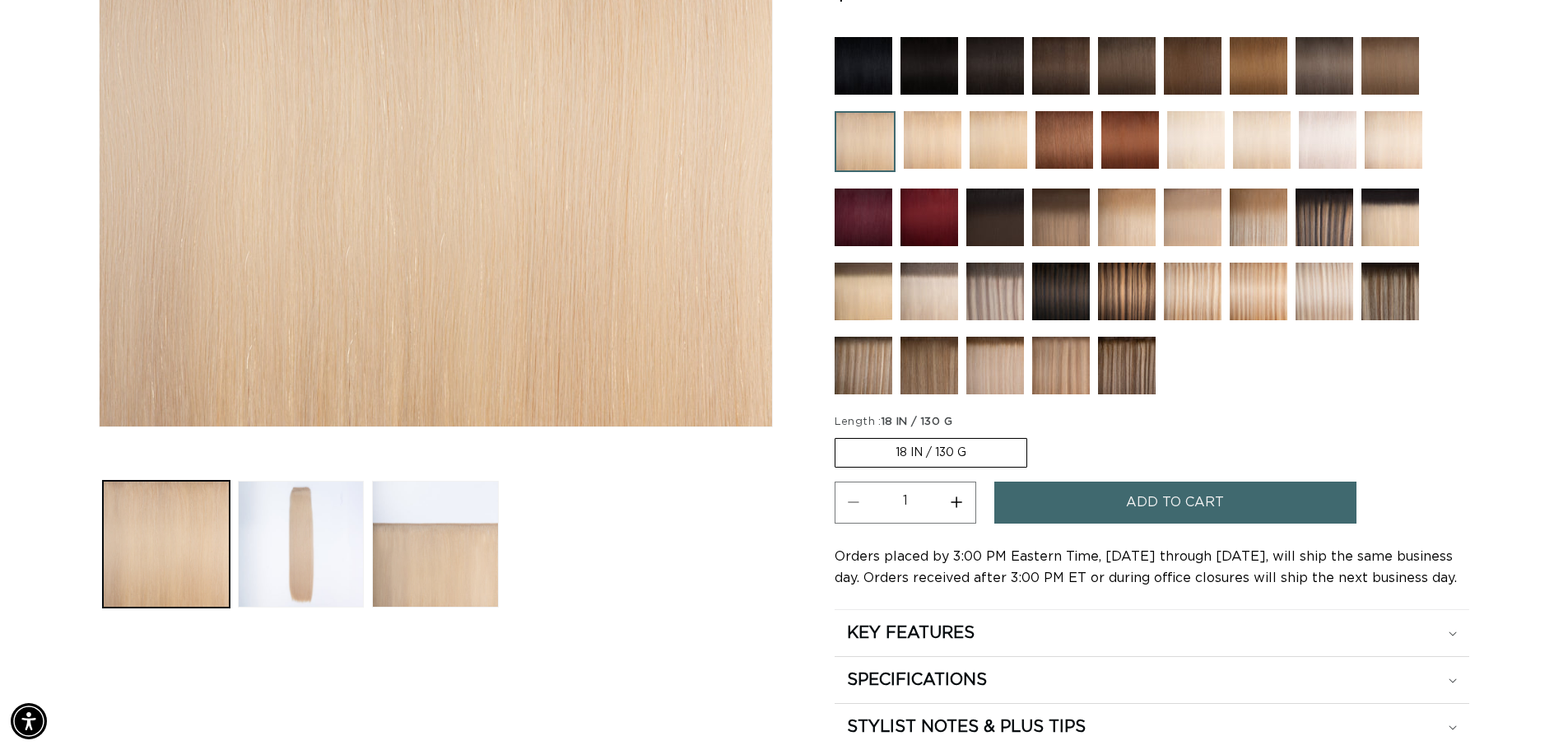
scroll to position [0, 1451]
click at [945, 136] on img at bounding box center [932, 139] width 57 height 57
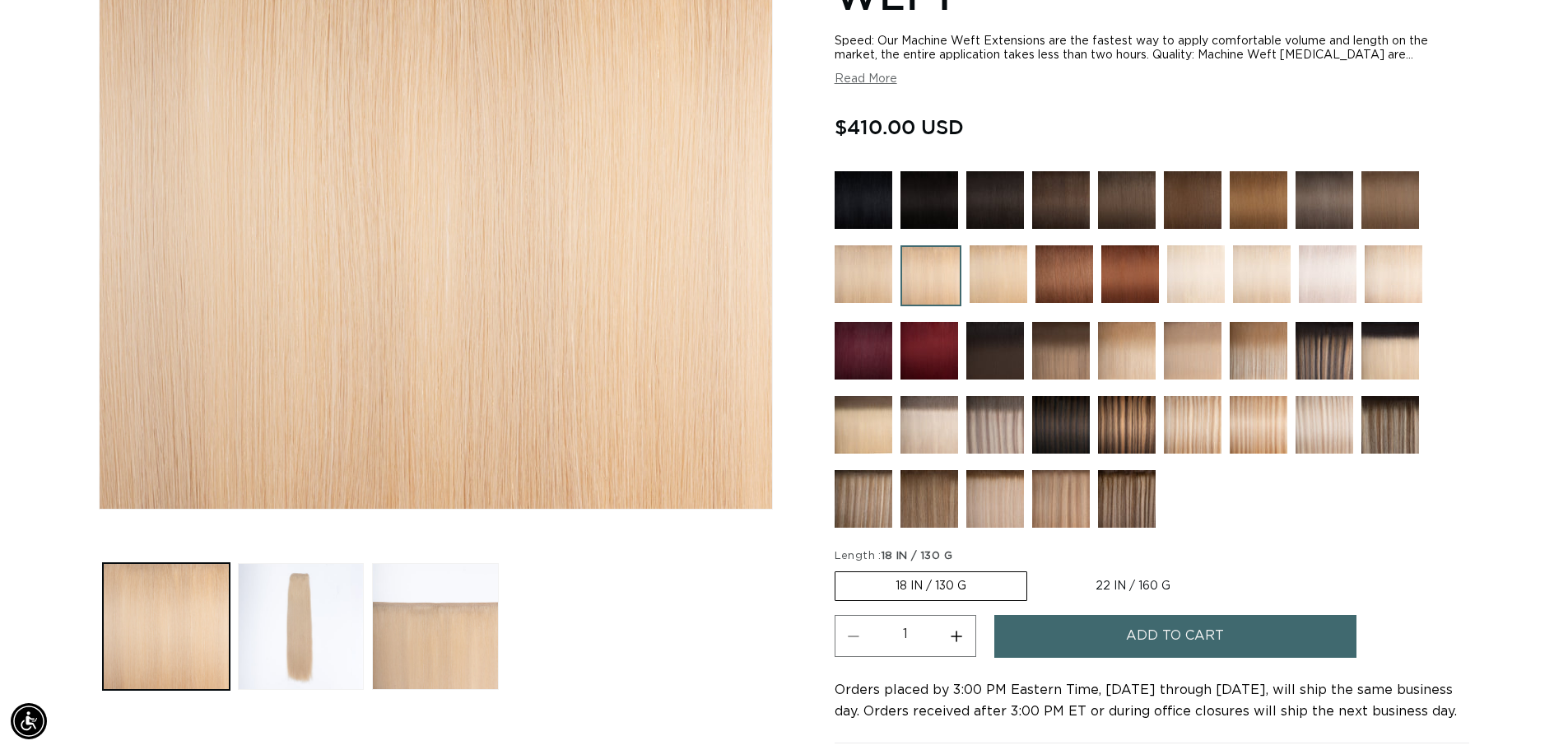
click at [1138, 592] on label "22 IN / 160 G Variant sold out or unavailable" at bounding box center [1133, 587] width 195 height 28
click at [1036, 569] on input "22 IN / 160 G Variant sold out or unavailable" at bounding box center [1036, 568] width 1 height 1
radio input "true"
click at [959, 585] on label "18 IN / 130 G Variant sold out or unavailable" at bounding box center [930, 587] width 191 height 28
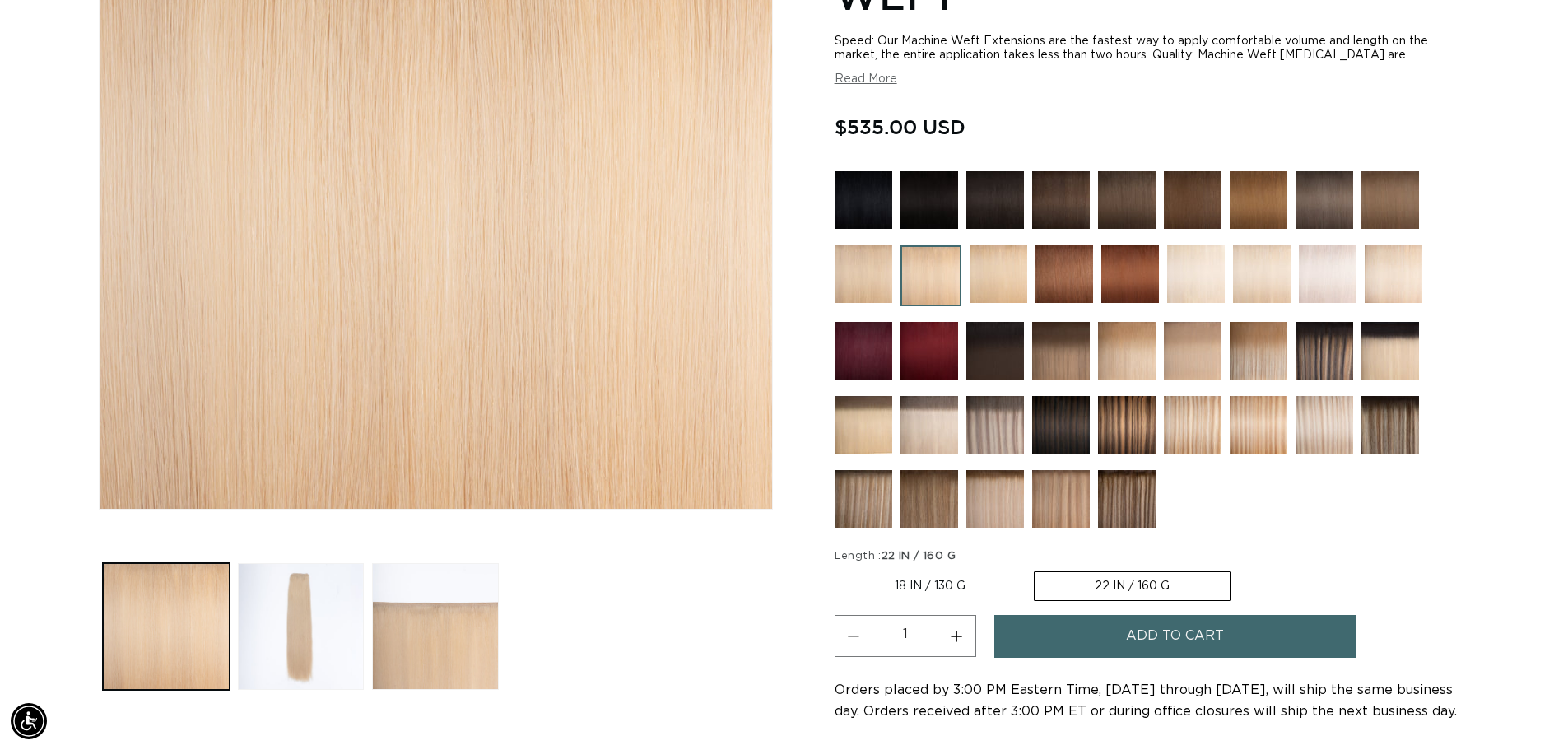
click at [839, 569] on input "18 IN / 130 G Variant sold out or unavailable" at bounding box center [838, 568] width 1 height 1
radio input "true"
click at [1135, 585] on label "22 IN / 160 G Variant sold out or unavailable" at bounding box center [1133, 587] width 195 height 28
click at [1036, 569] on input "22 IN / 160 G Variant sold out or unavailable" at bounding box center [1036, 568] width 1 height 1
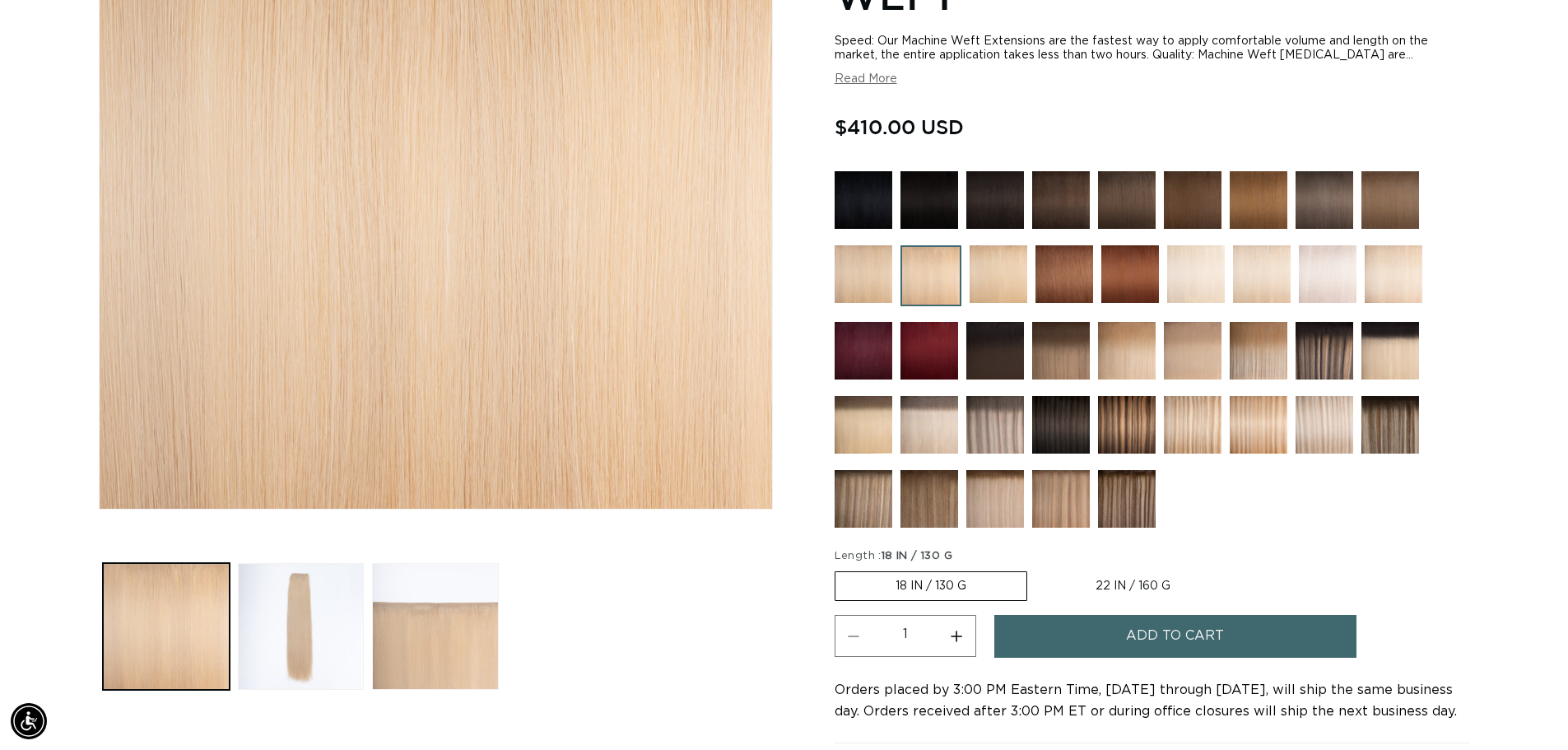
radio input "true"
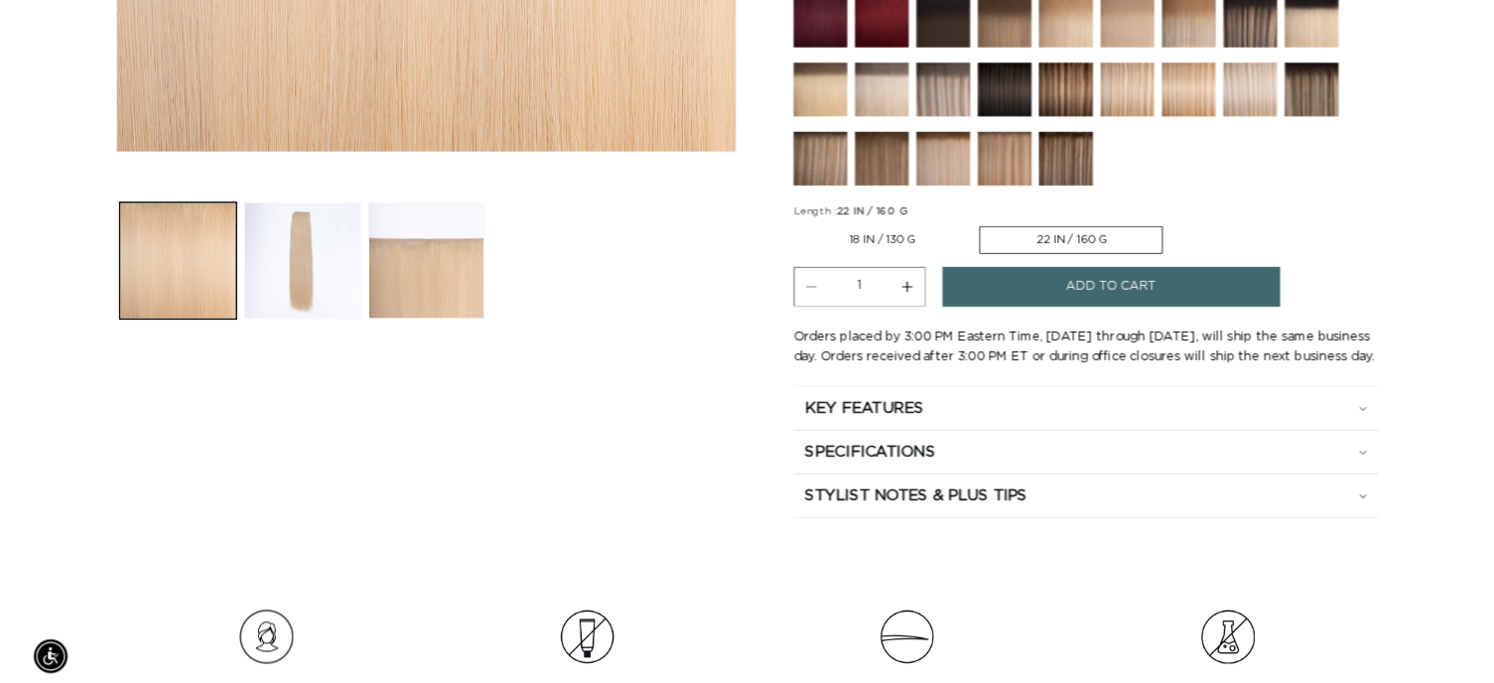
scroll to position [0, 3459]
